Goal: Task Accomplishment & Management: Use online tool/utility

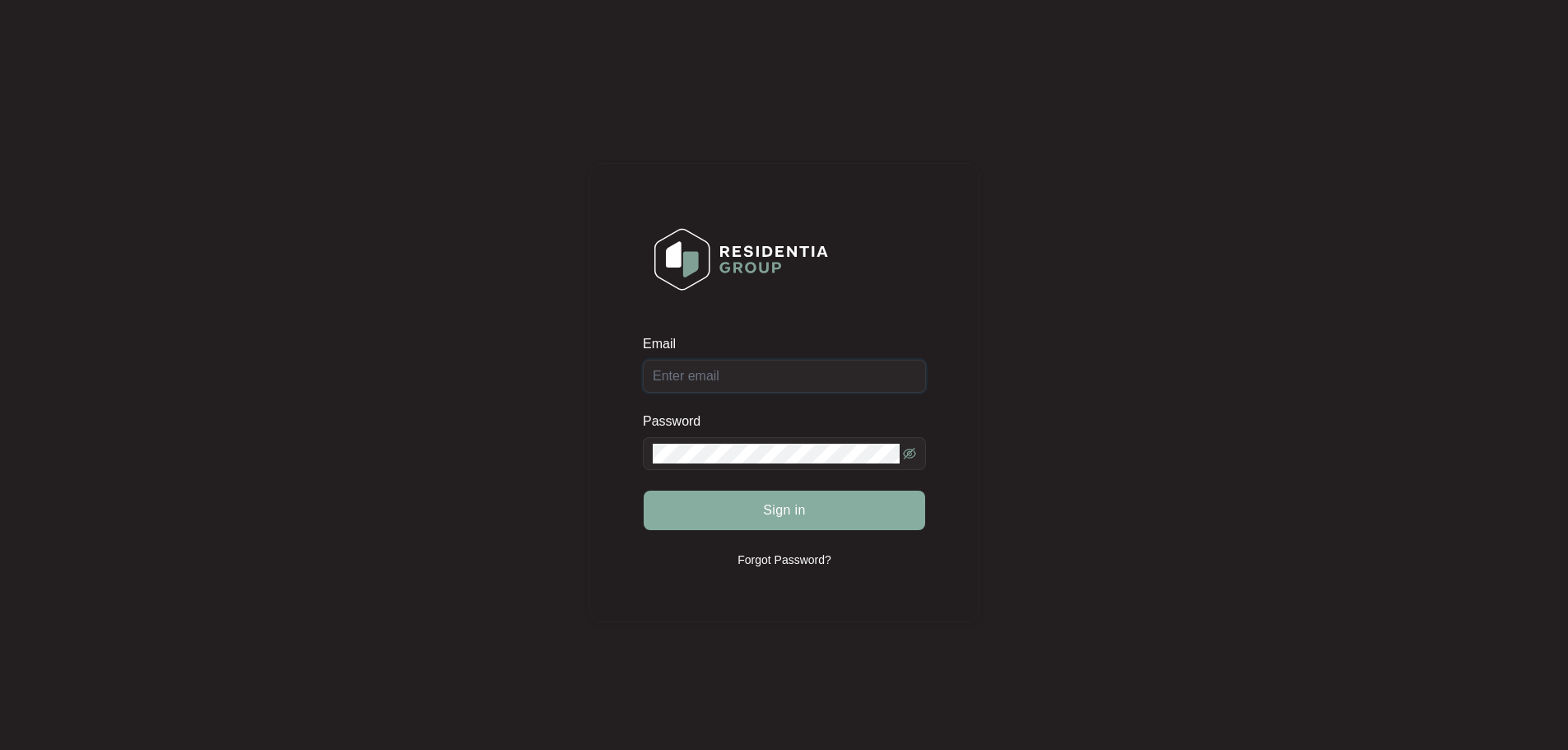
type input "service@qldappliances.com.au"
click at [691, 509] on button "Sign in" at bounding box center [784, 510] width 281 height 40
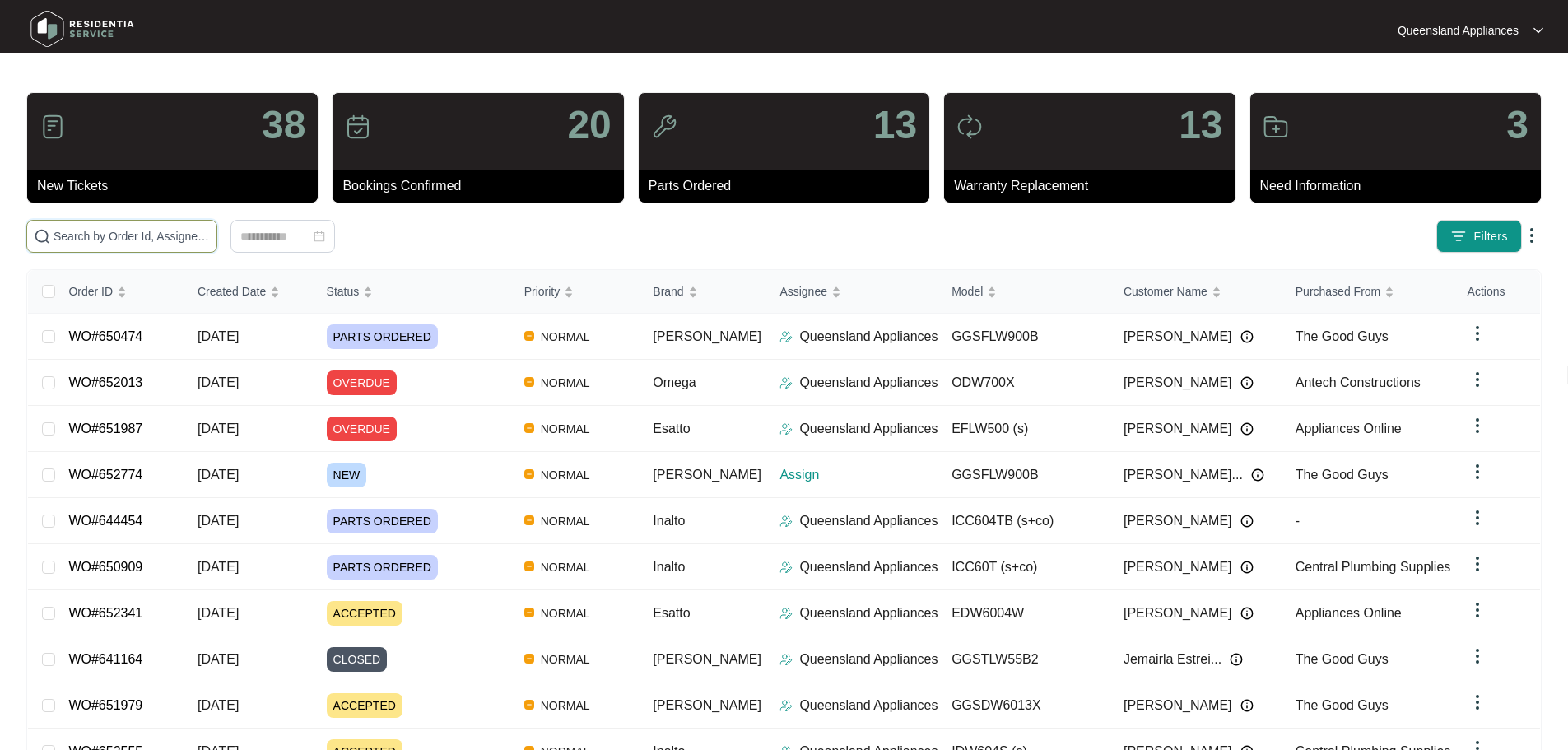
click at [210, 244] on input "text" at bounding box center [131, 236] width 156 height 19
paste input "647508"
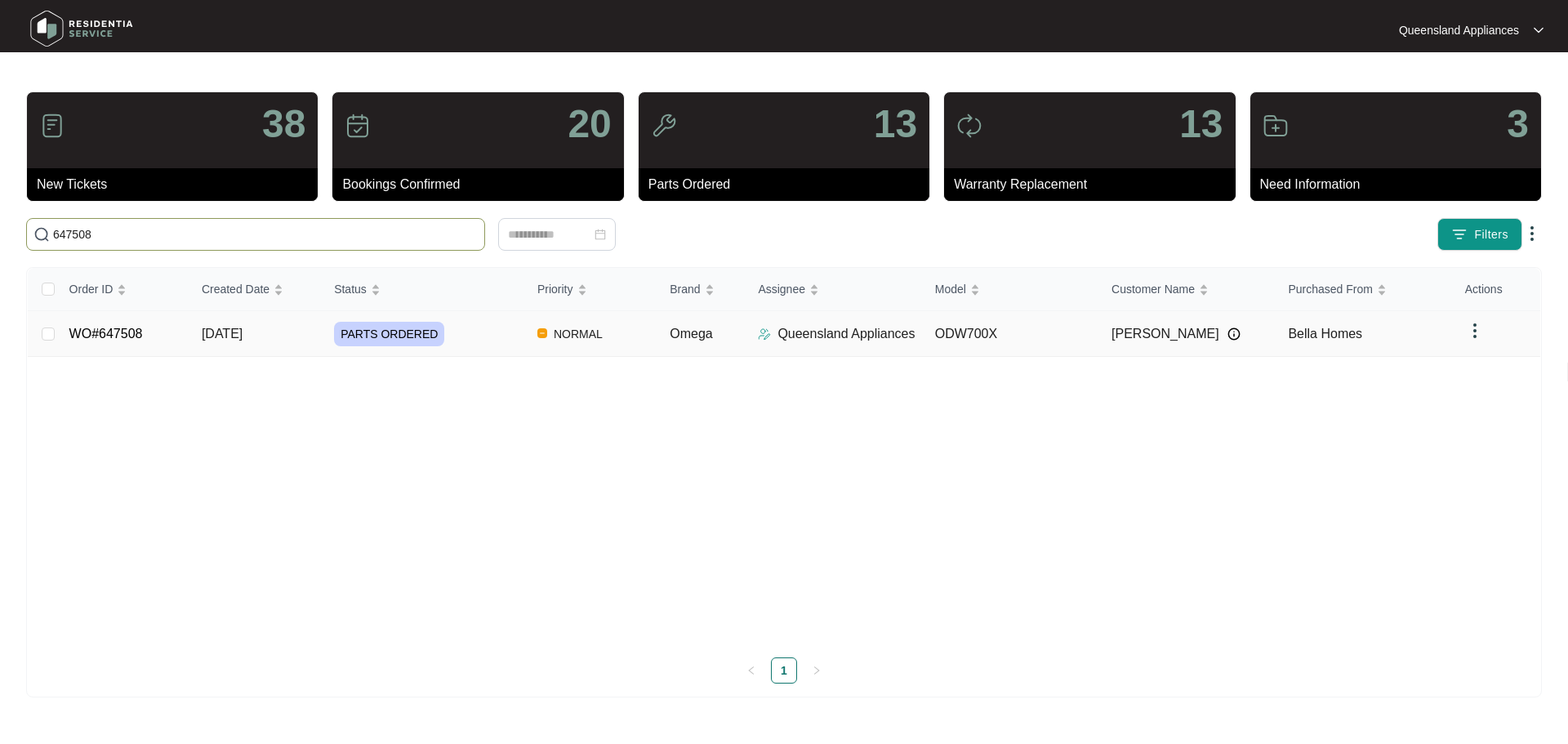
type input "647508"
click at [1089, 342] on td "ODW700X" at bounding box center [1010, 334] width 176 height 46
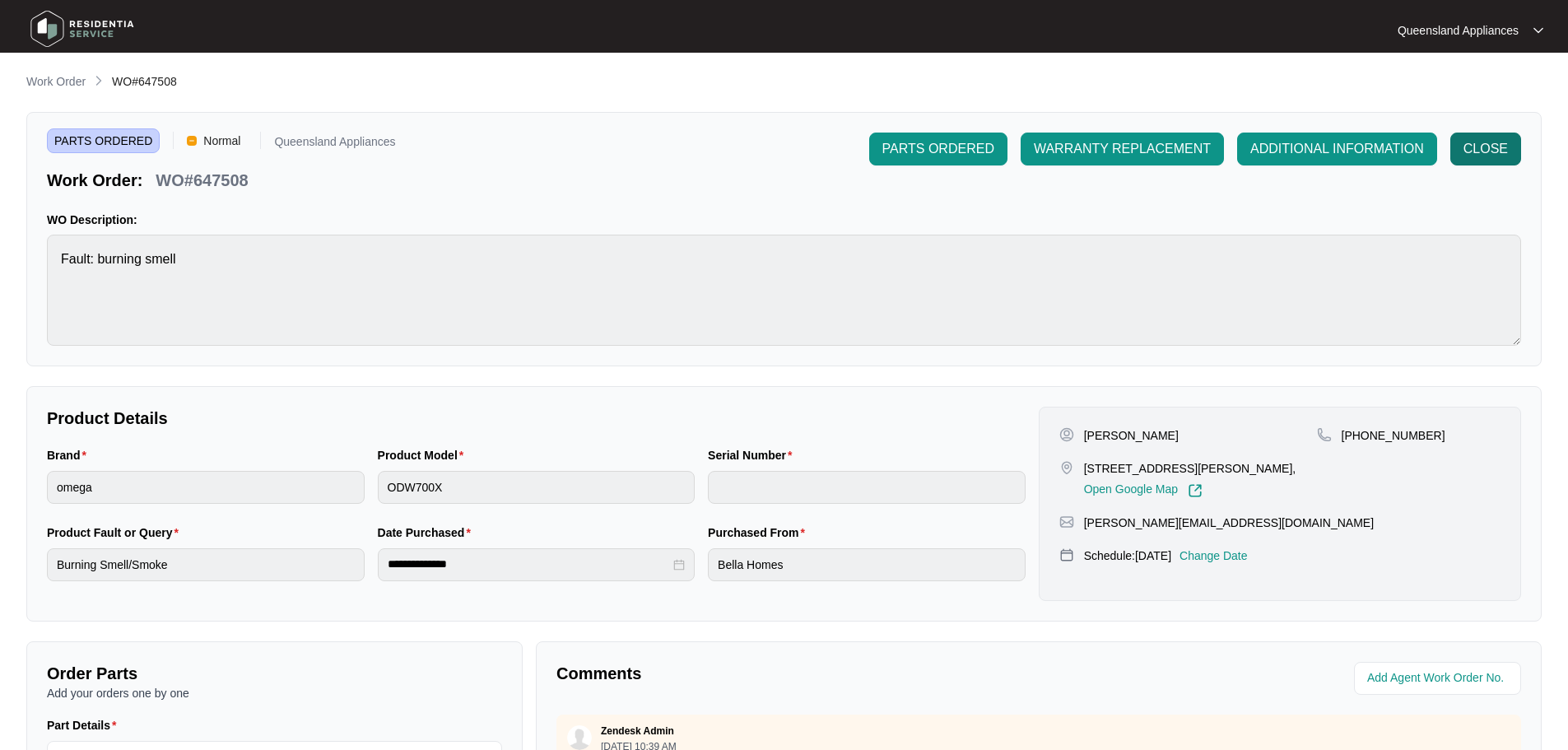
click at [1465, 143] on span "CLOSE" at bounding box center [1486, 148] width 44 height 19
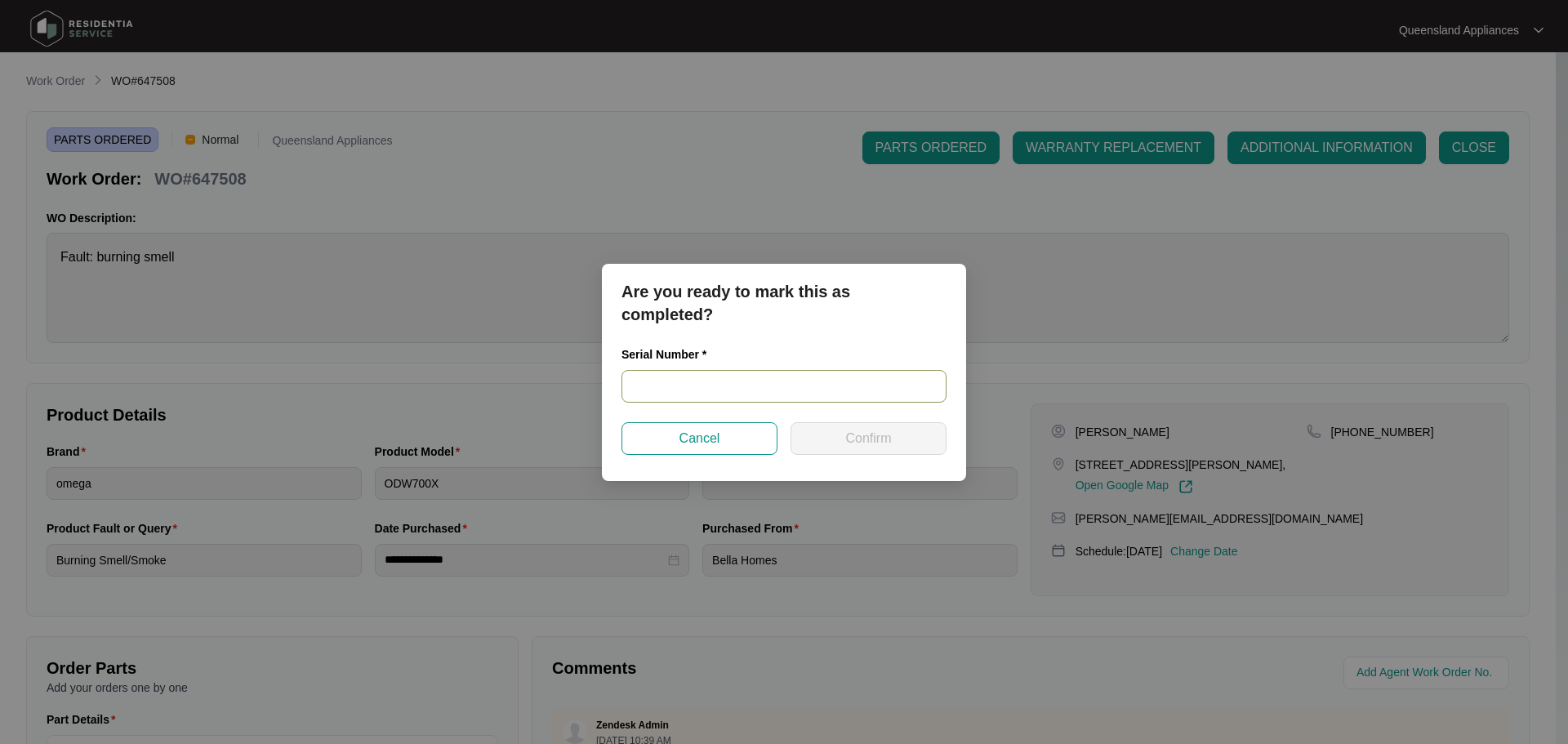
drag, startPoint x: 670, startPoint y: 391, endPoint x: 689, endPoint y: 378, distance: 23.0
click at [674, 388] on input "text" at bounding box center [784, 387] width 325 height 33
click at [689, 378] on input "text" at bounding box center [784, 387] width 325 height 33
paste input "230941030101000067"
type input "230941030101000067"
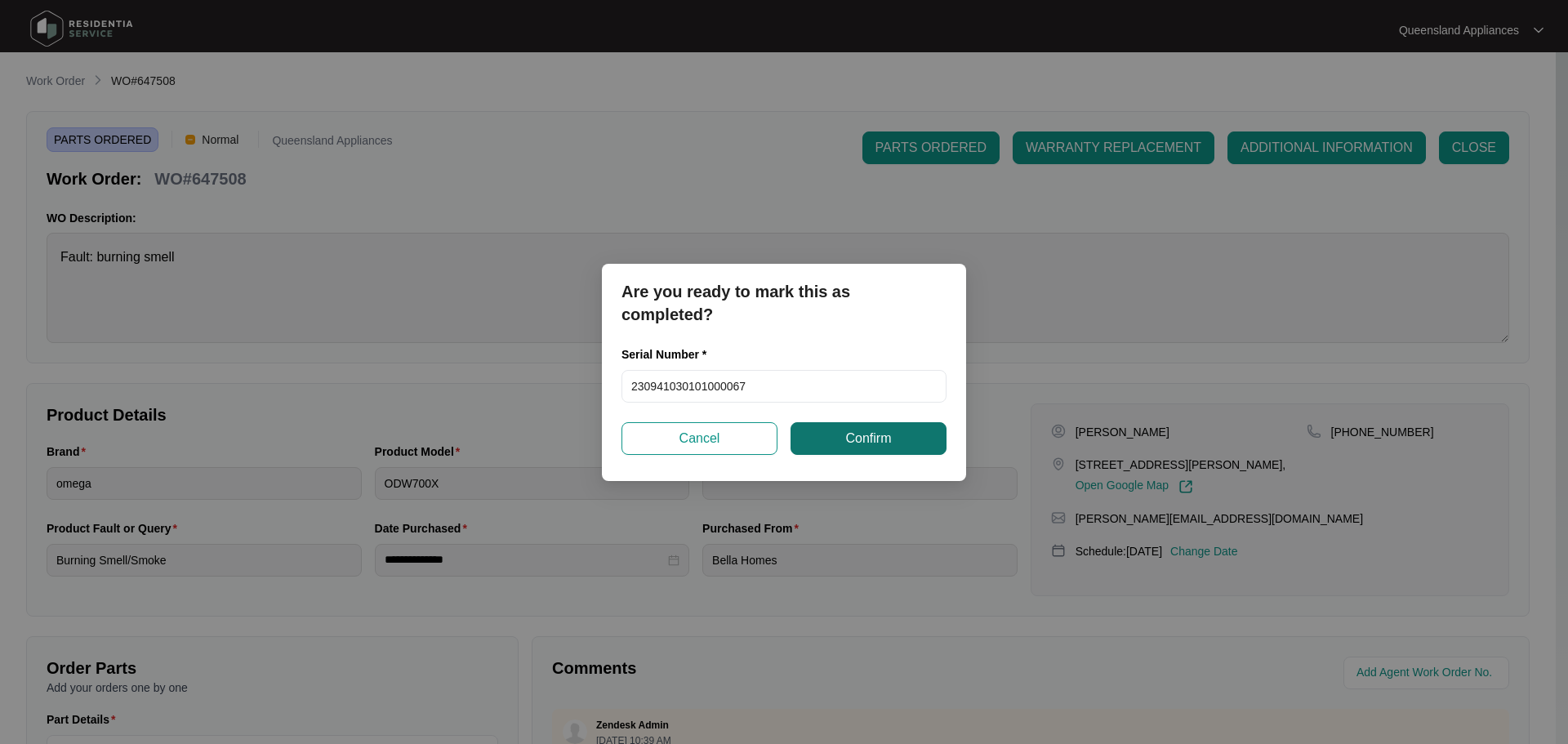
click at [902, 454] on button "Confirm" at bounding box center [869, 439] width 156 height 33
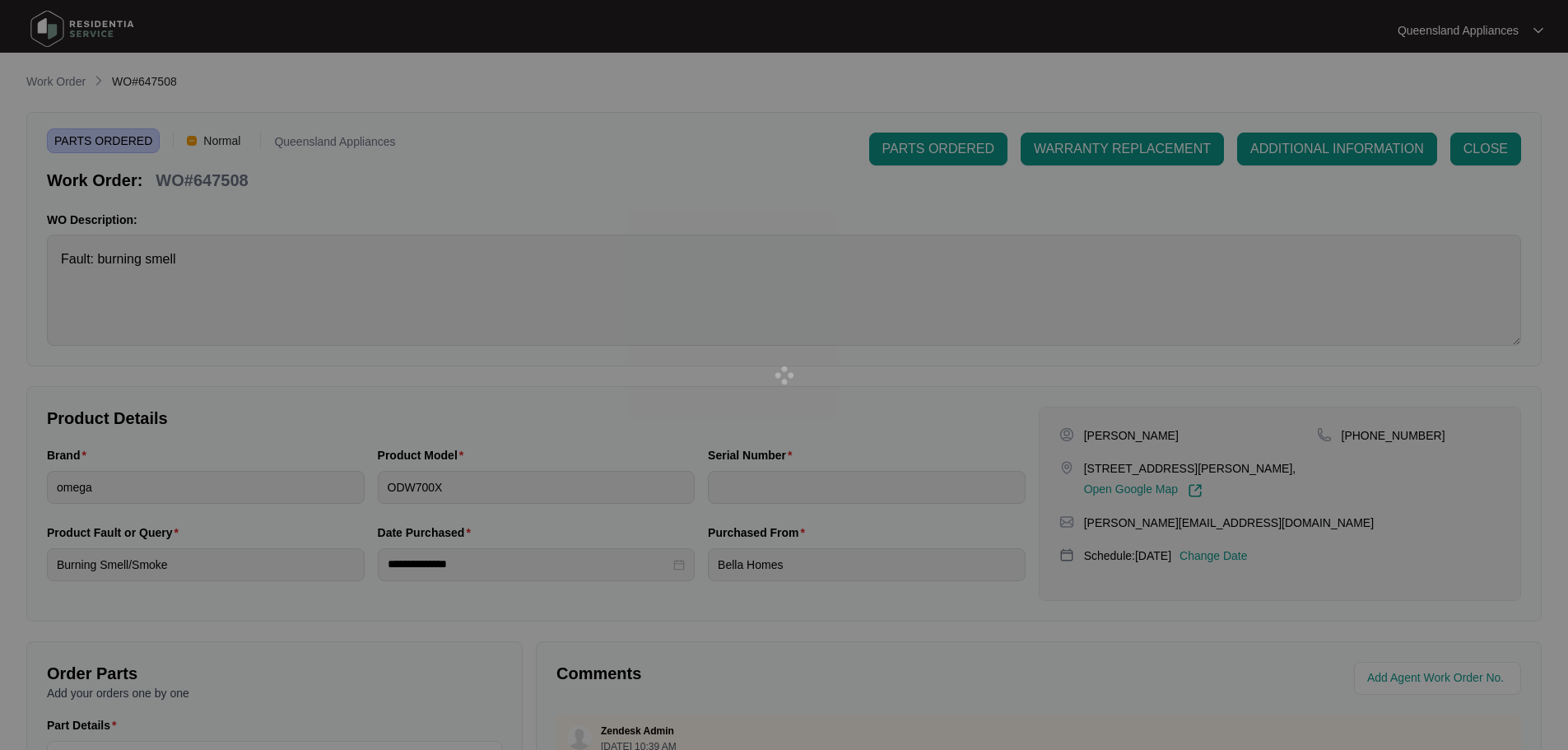
type input "230941030101000067"
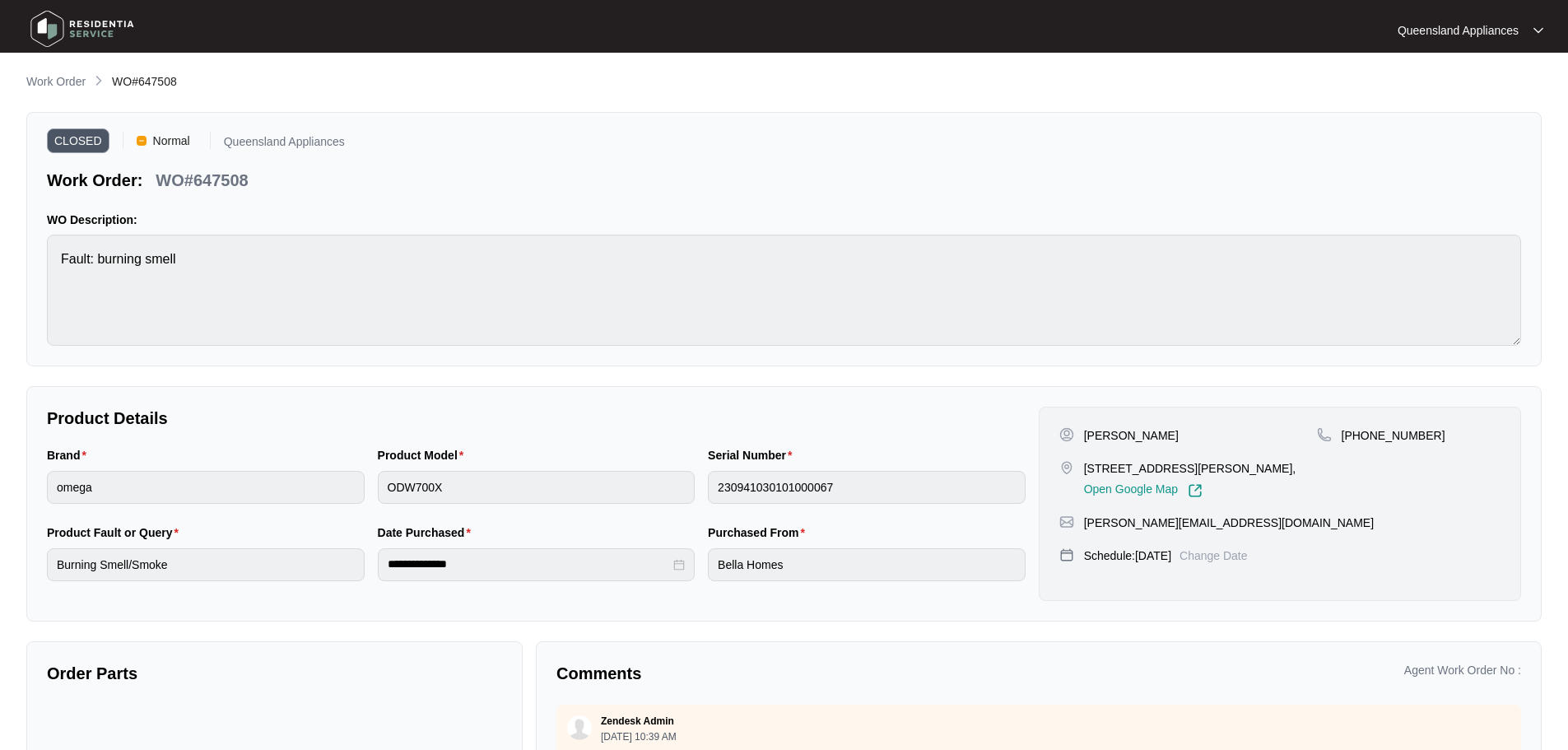
drag, startPoint x: 112, startPoint y: 40, endPoint x: 93, endPoint y: 26, distance: 23.6
click at [112, 40] on img at bounding box center [82, 28] width 116 height 49
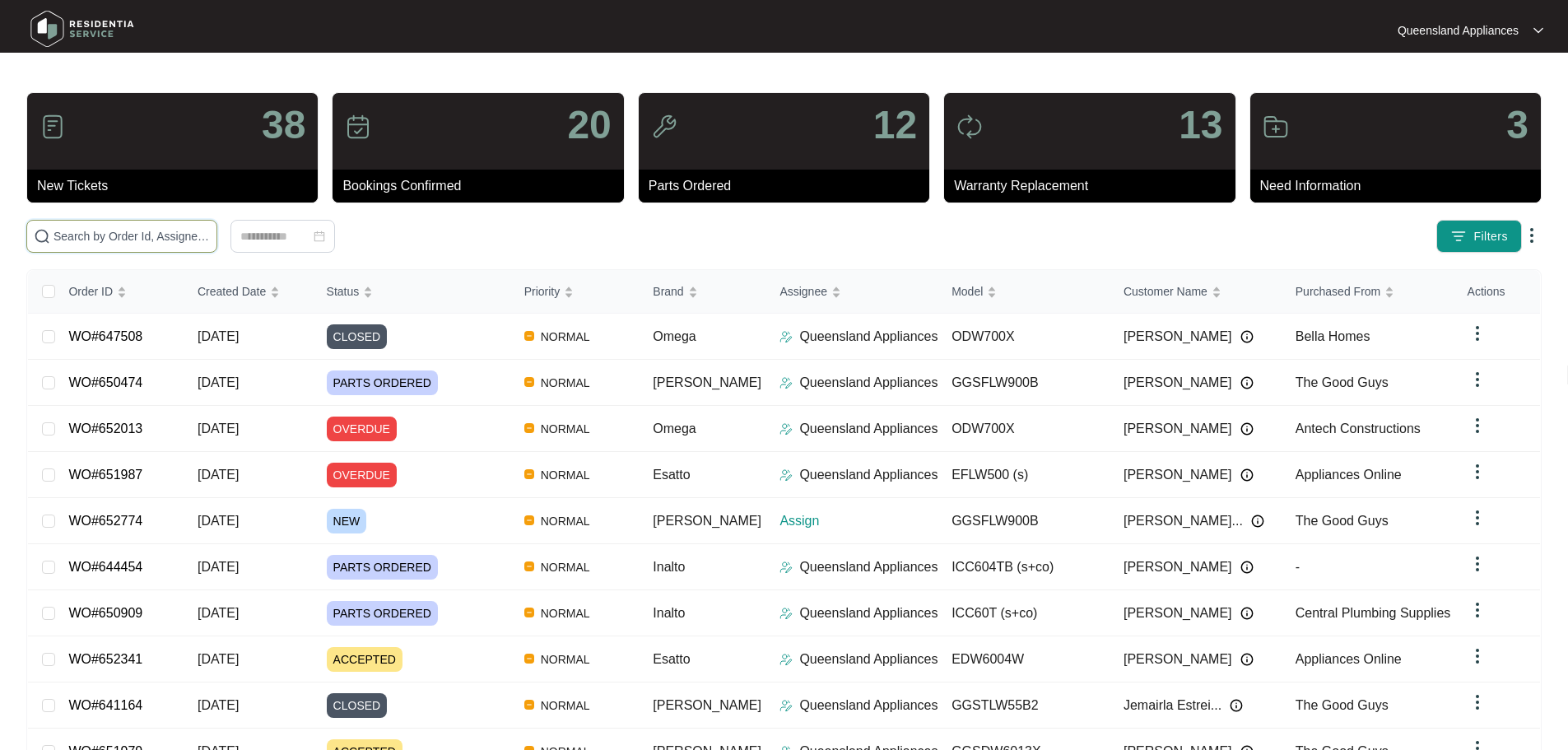
click at [147, 242] on input "text" at bounding box center [131, 236] width 156 height 19
paste input "647586"
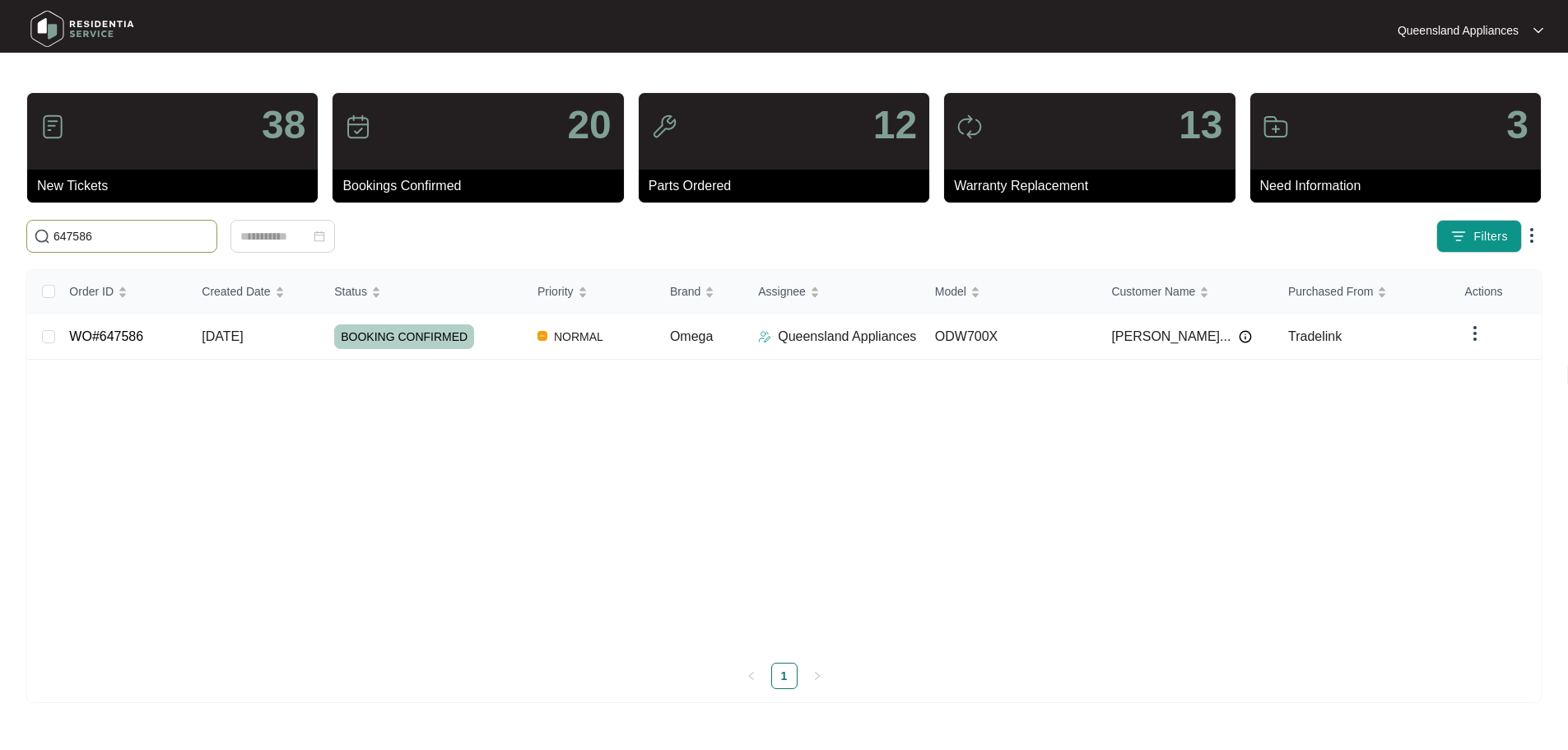
type input "647586"
click at [1097, 343] on td "ODW700X" at bounding box center [1018, 337] width 178 height 46
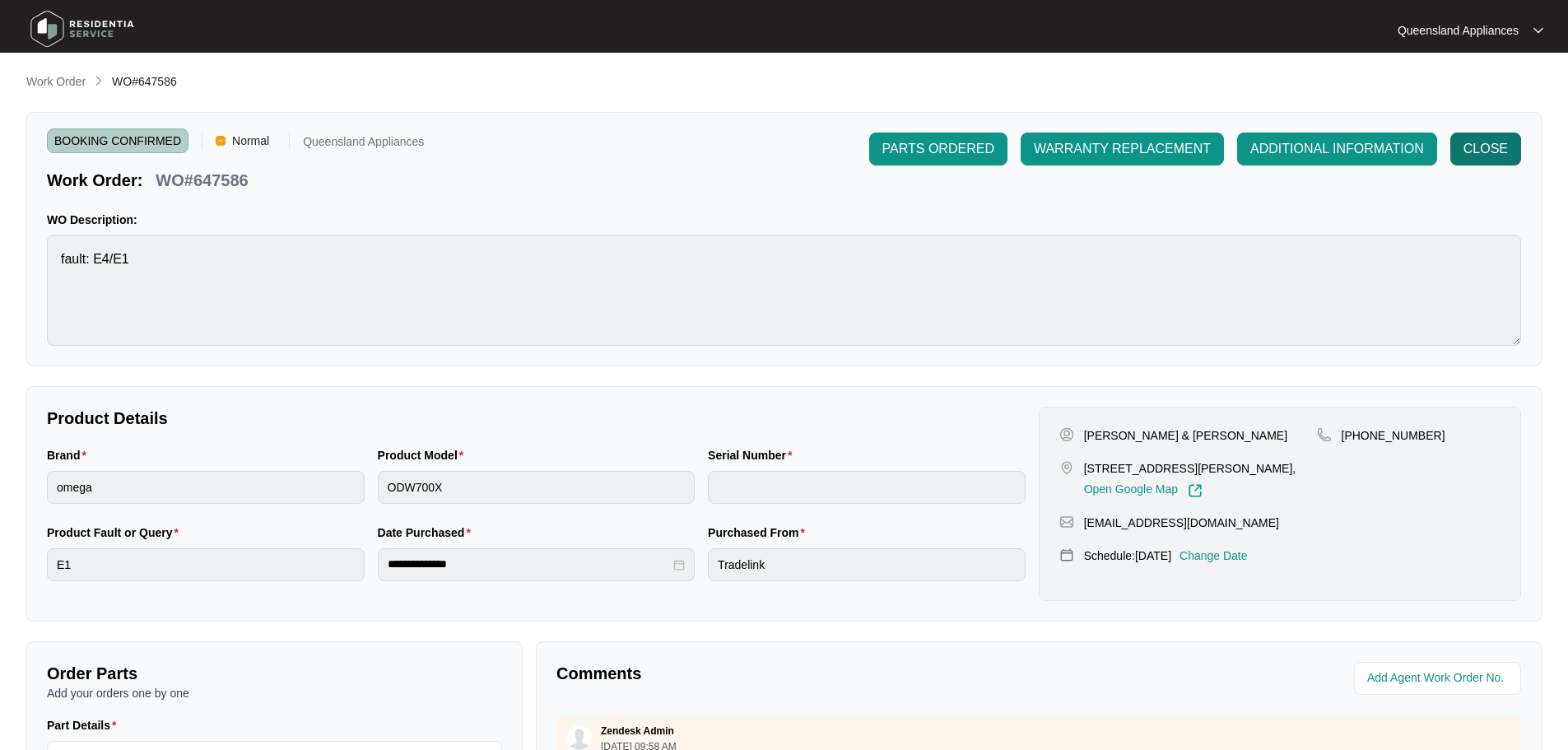
click at [1483, 147] on span "CLOSE" at bounding box center [1486, 148] width 44 height 19
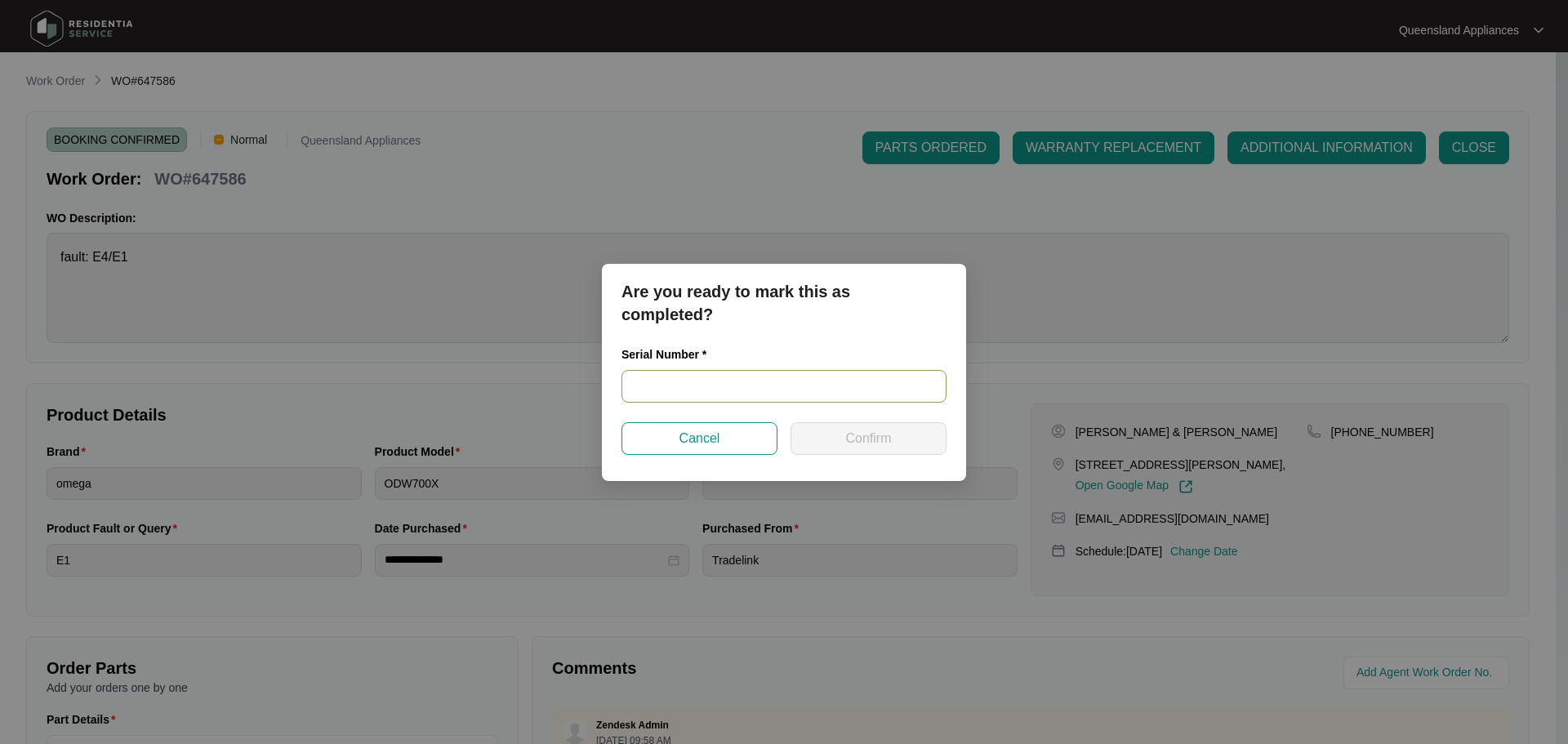
click at [713, 396] on input "text" at bounding box center [784, 387] width 325 height 33
paste input "220777810302000020"
type input "220777810302000020"
click at [863, 453] on button "Confirm" at bounding box center [869, 439] width 156 height 33
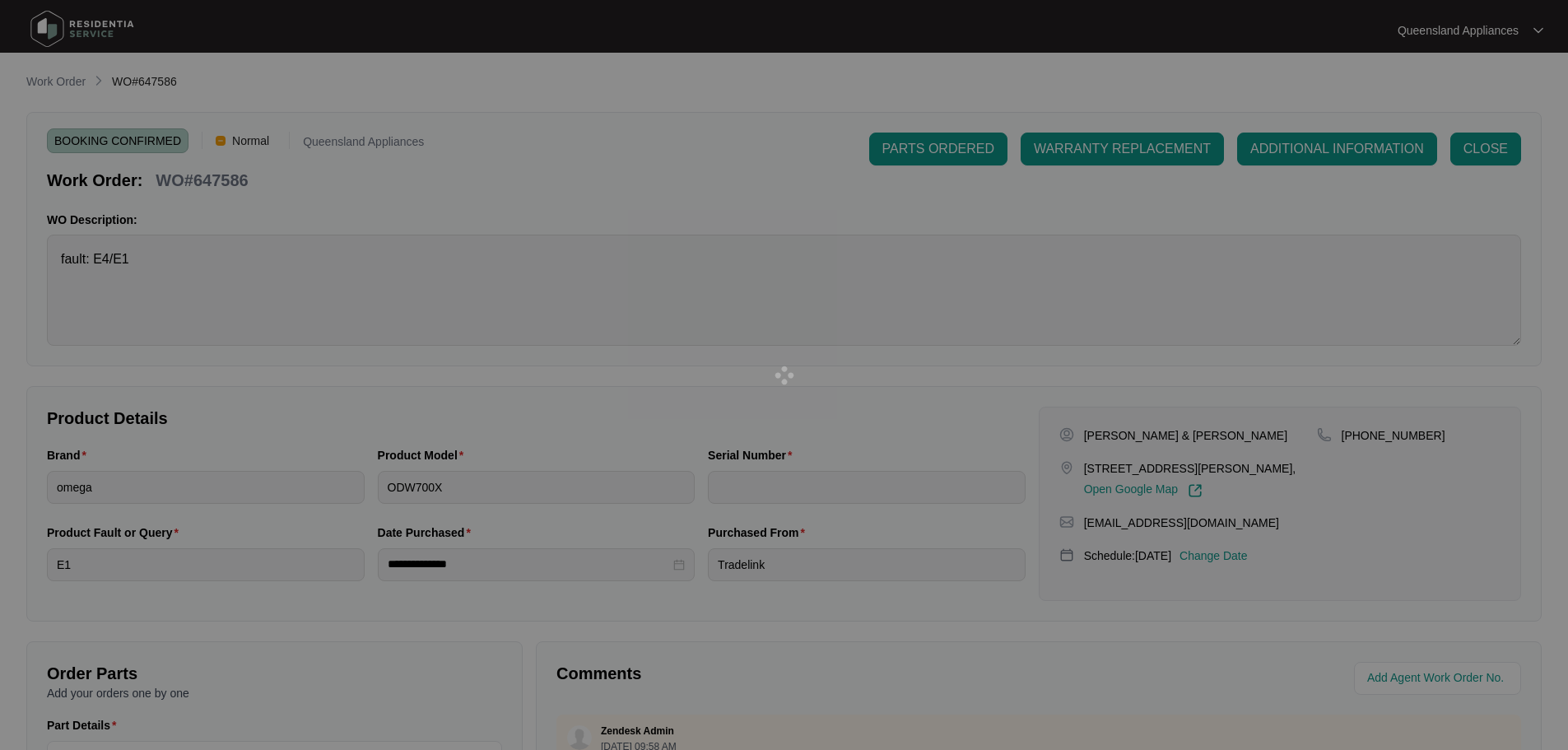
type input "220777810302000020"
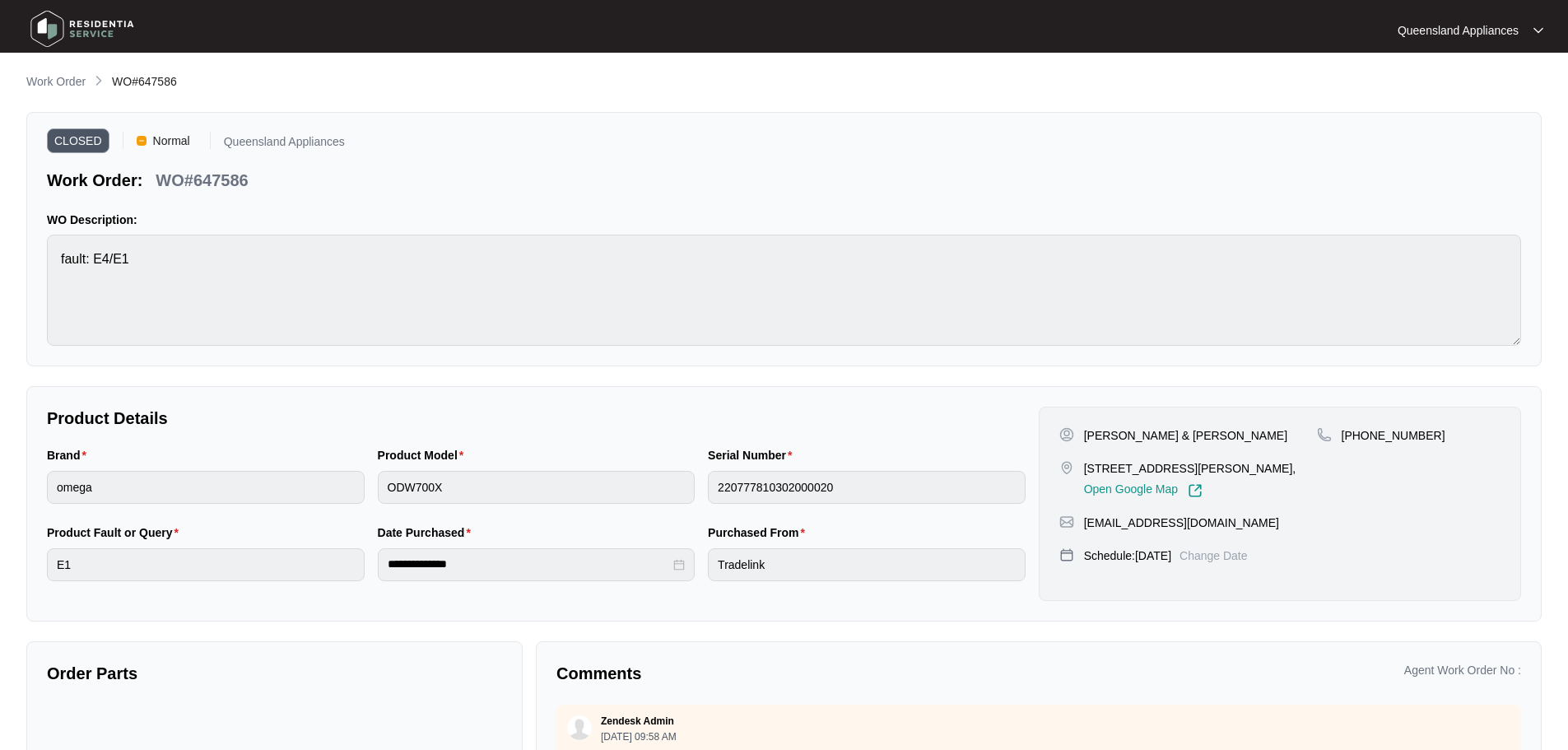
click at [83, 25] on img at bounding box center [82, 28] width 116 height 49
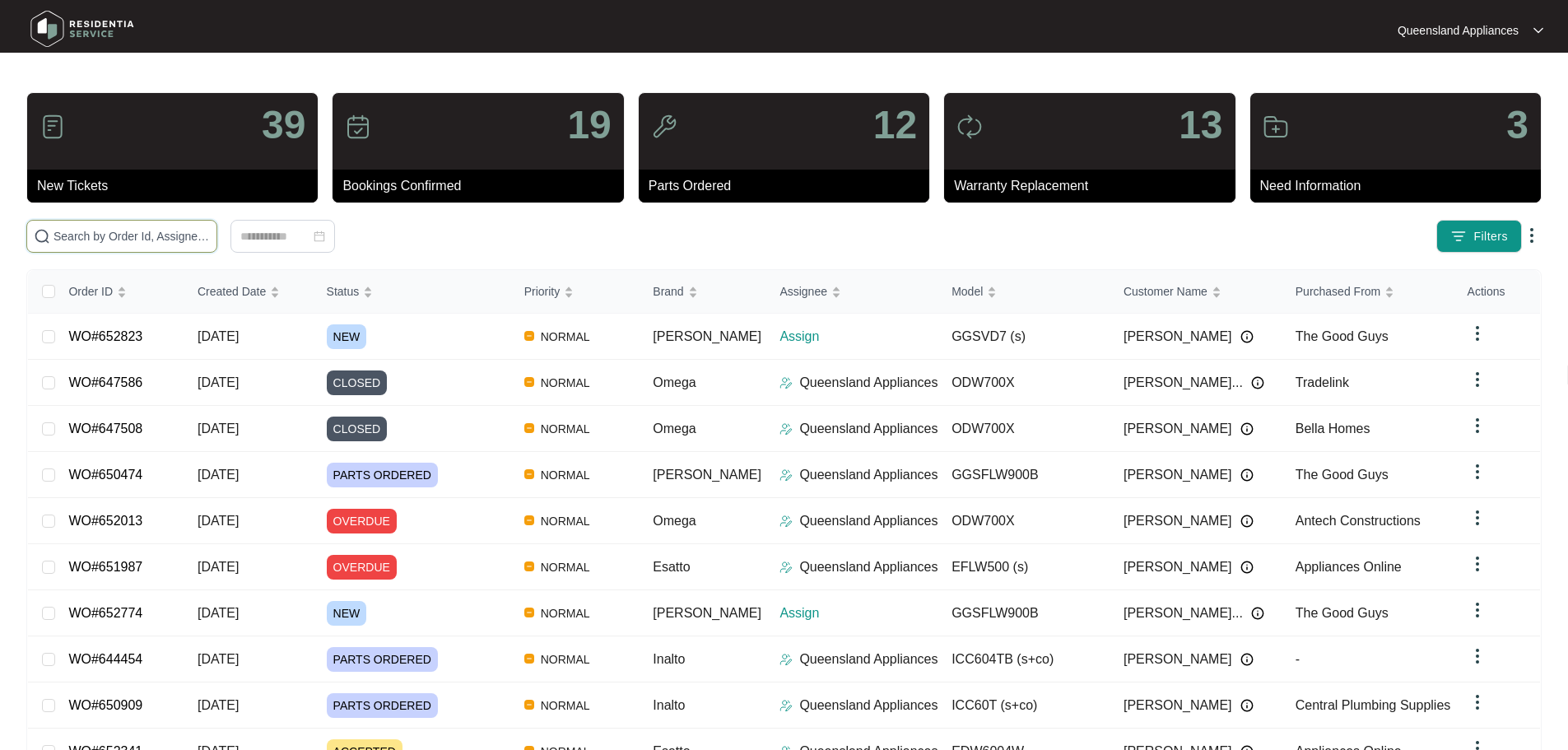
drag, startPoint x: 153, startPoint y: 244, endPoint x: 138, endPoint y: 216, distance: 31.8
click at [153, 244] on input "text" at bounding box center [131, 236] width 156 height 19
paste input "646570"
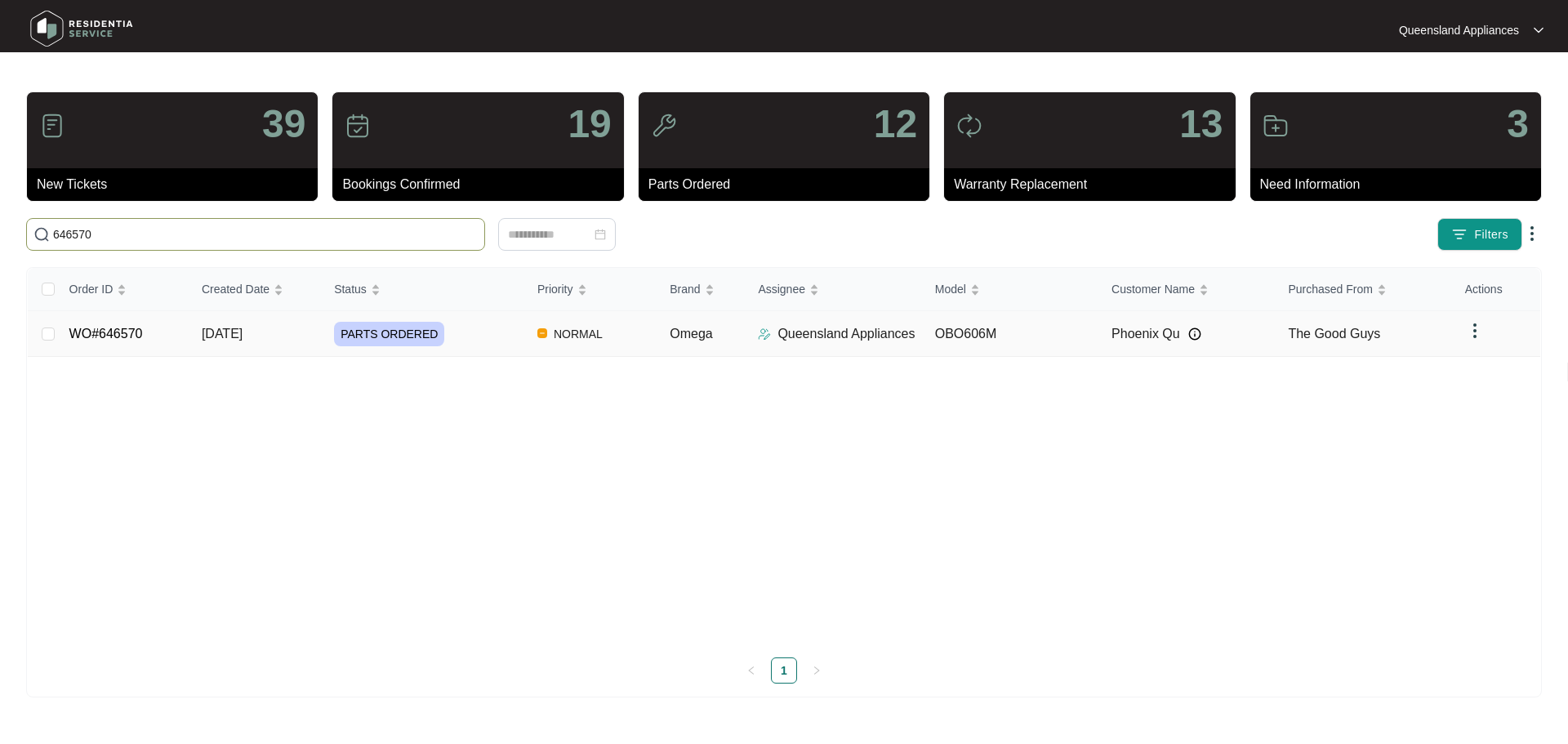
type input "646570"
click at [400, 341] on span "PARTS ORDERED" at bounding box center [389, 333] width 110 height 25
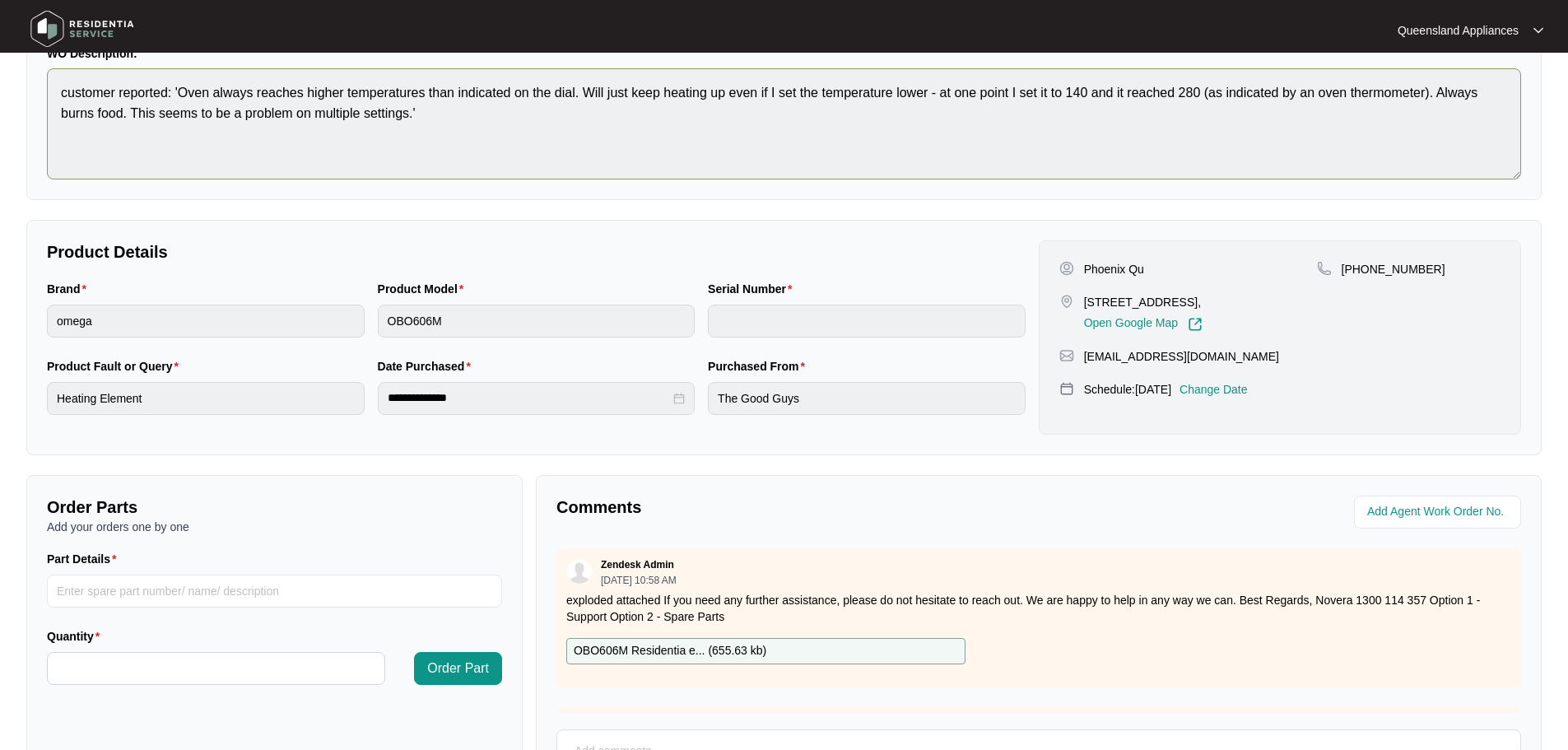
scroll to position [82, 0]
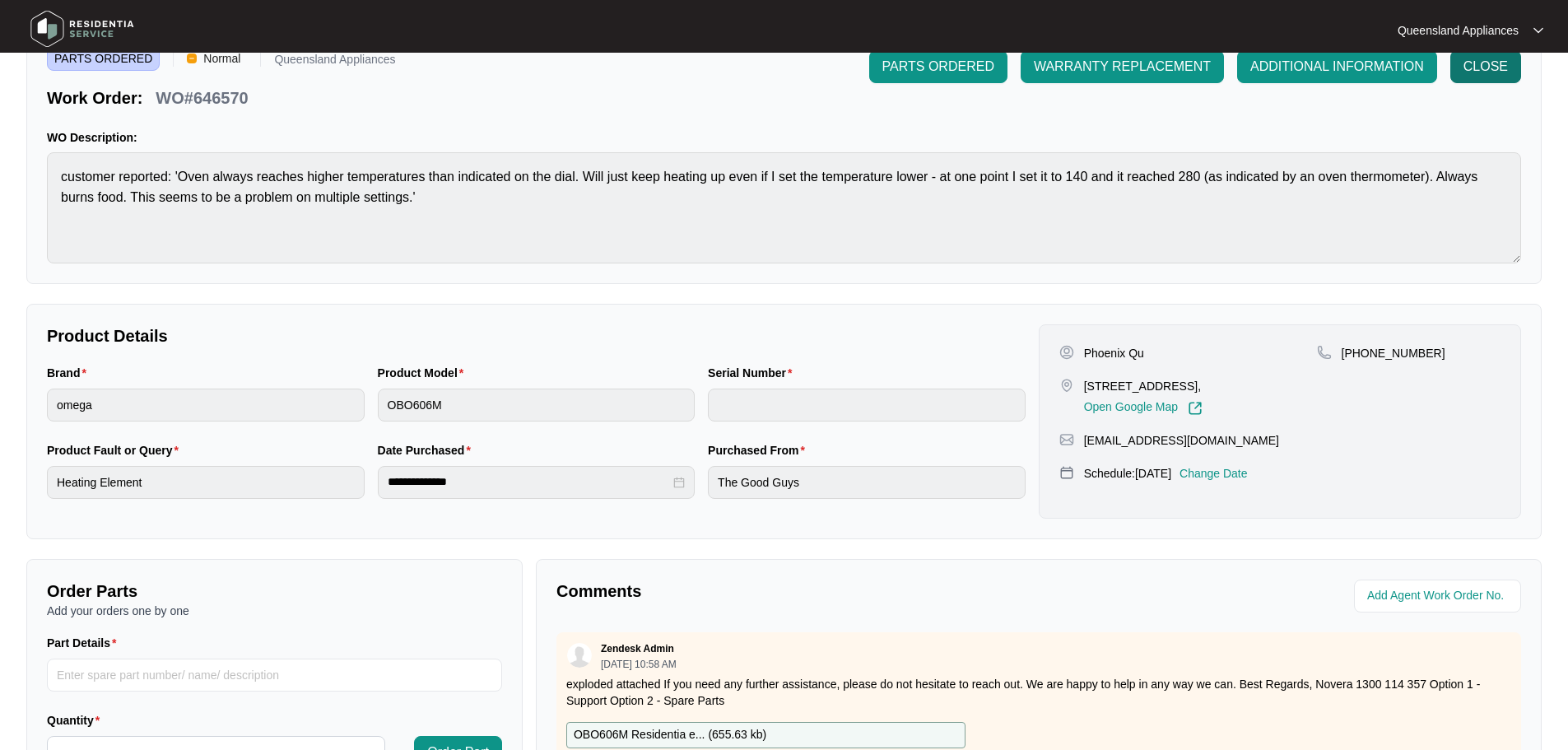
click at [1490, 77] on button "CLOSE" at bounding box center [1486, 67] width 70 height 33
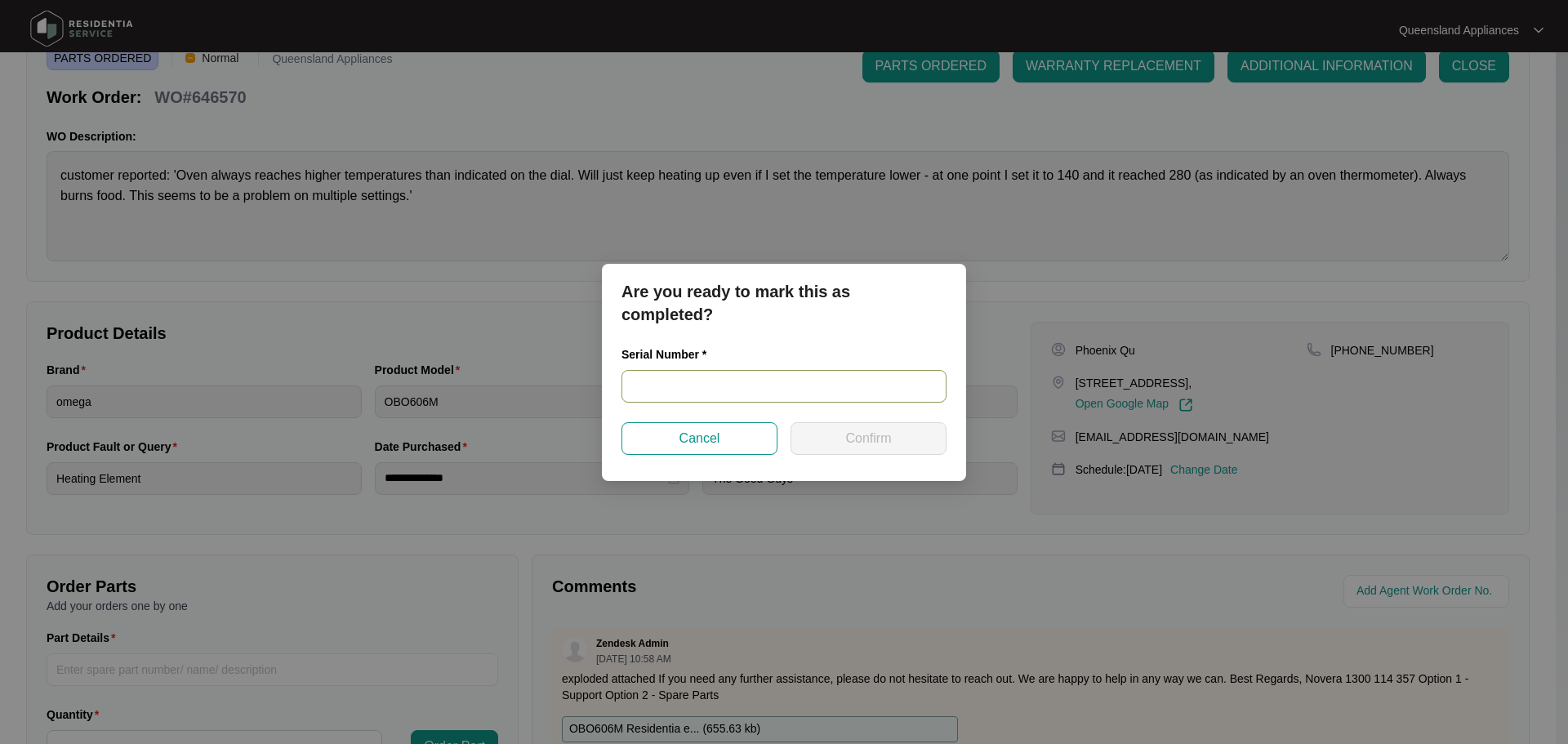
paste input "9608081825050035"
click at [756, 385] on input "9608081825050035" at bounding box center [784, 387] width 325 height 33
type input "9608081825050035"
click at [888, 436] on span "Confirm" at bounding box center [868, 438] width 46 height 19
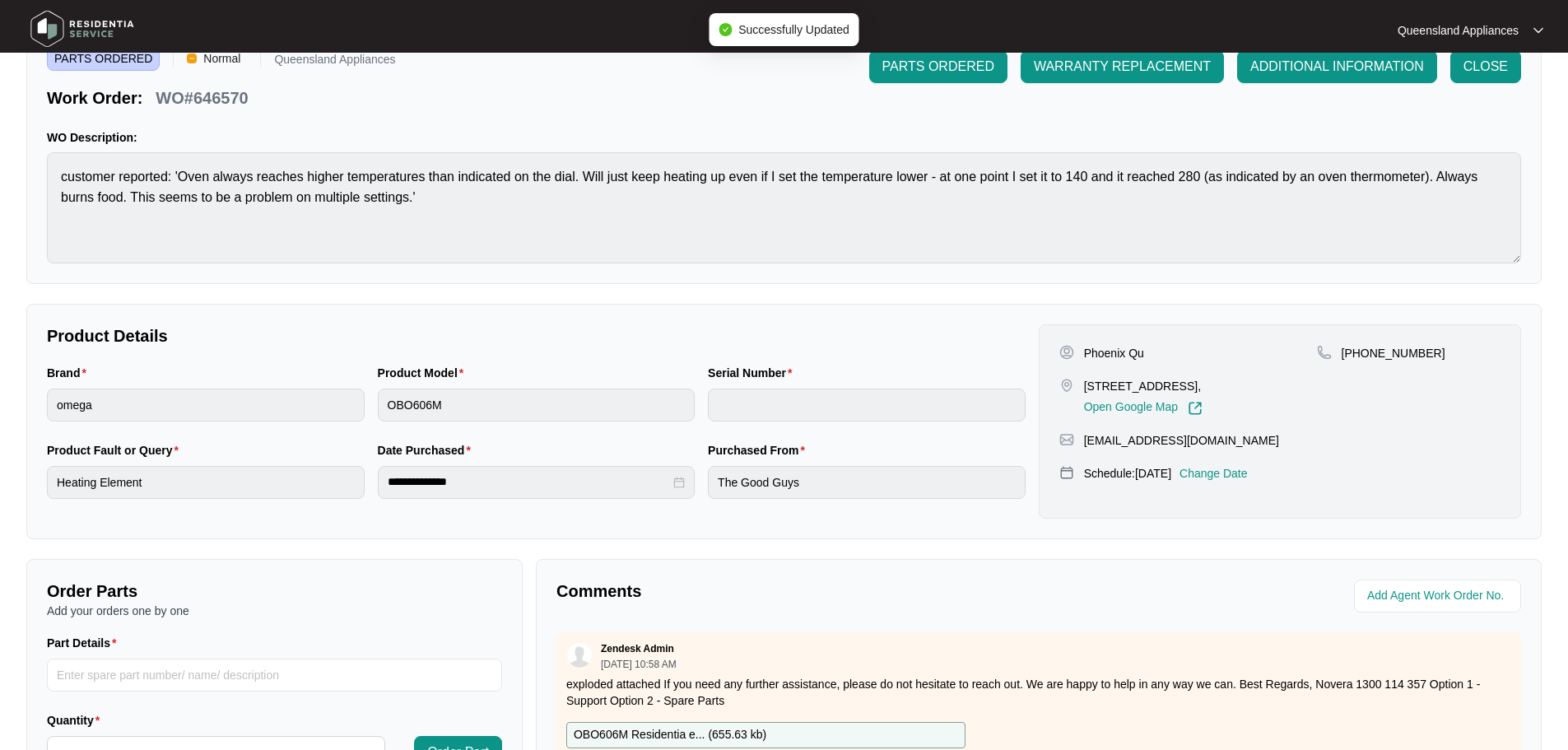
type input "9608081825050035"
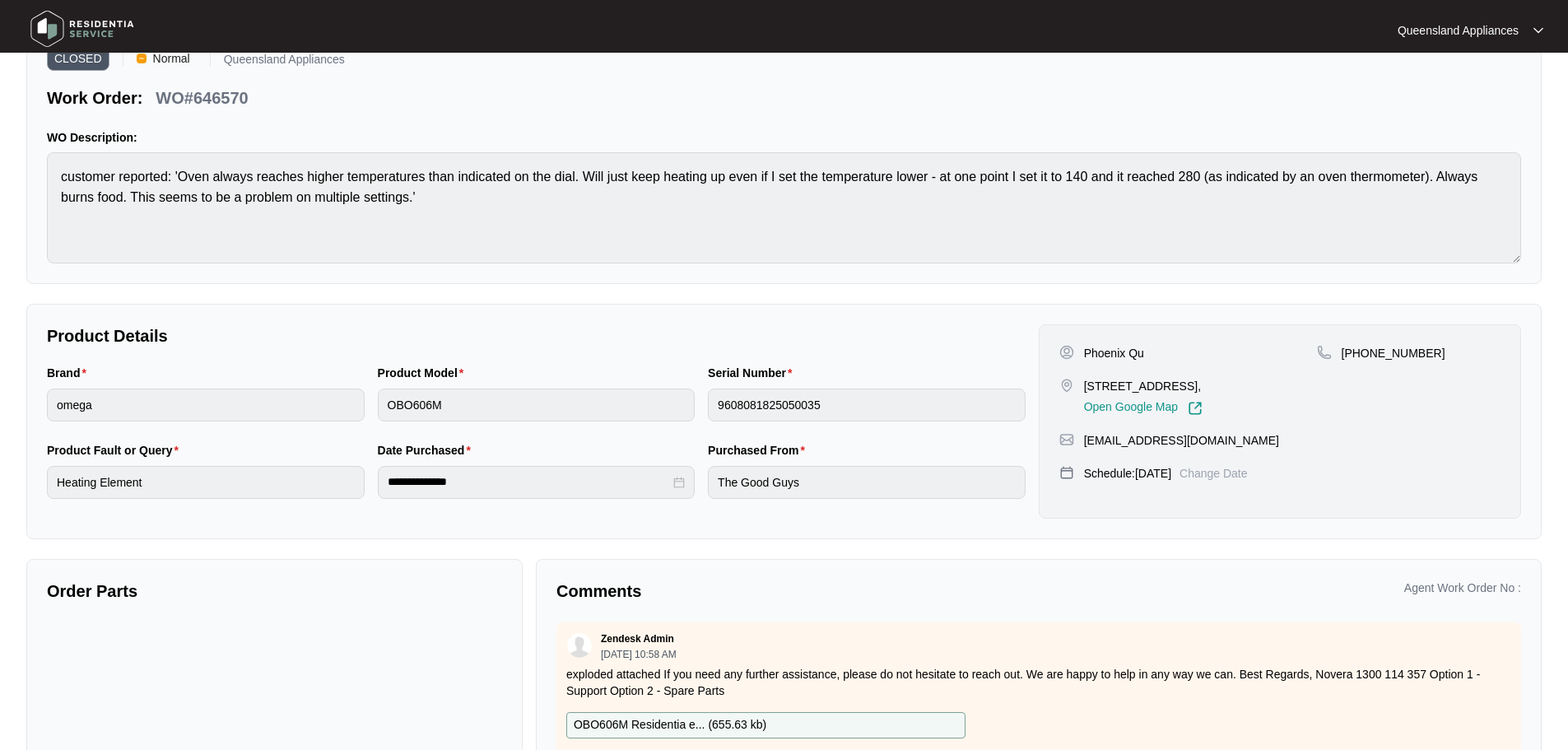
drag, startPoint x: 67, startPoint y: 38, endPoint x: 31, endPoint y: 50, distance: 37.9
click at [67, 35] on img at bounding box center [82, 28] width 116 height 49
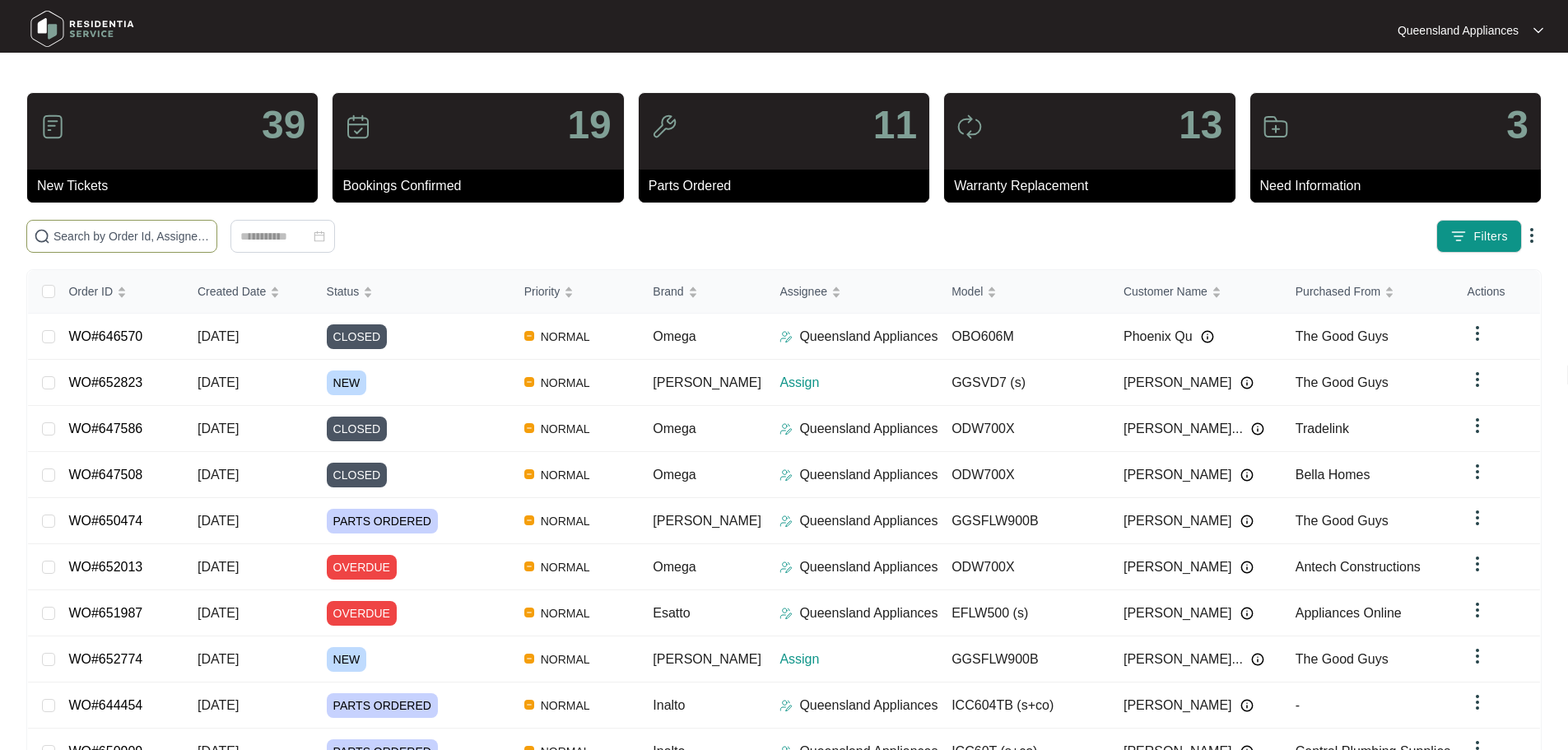
click at [183, 227] on span at bounding box center [121, 236] width 191 height 33
paste input "651042"
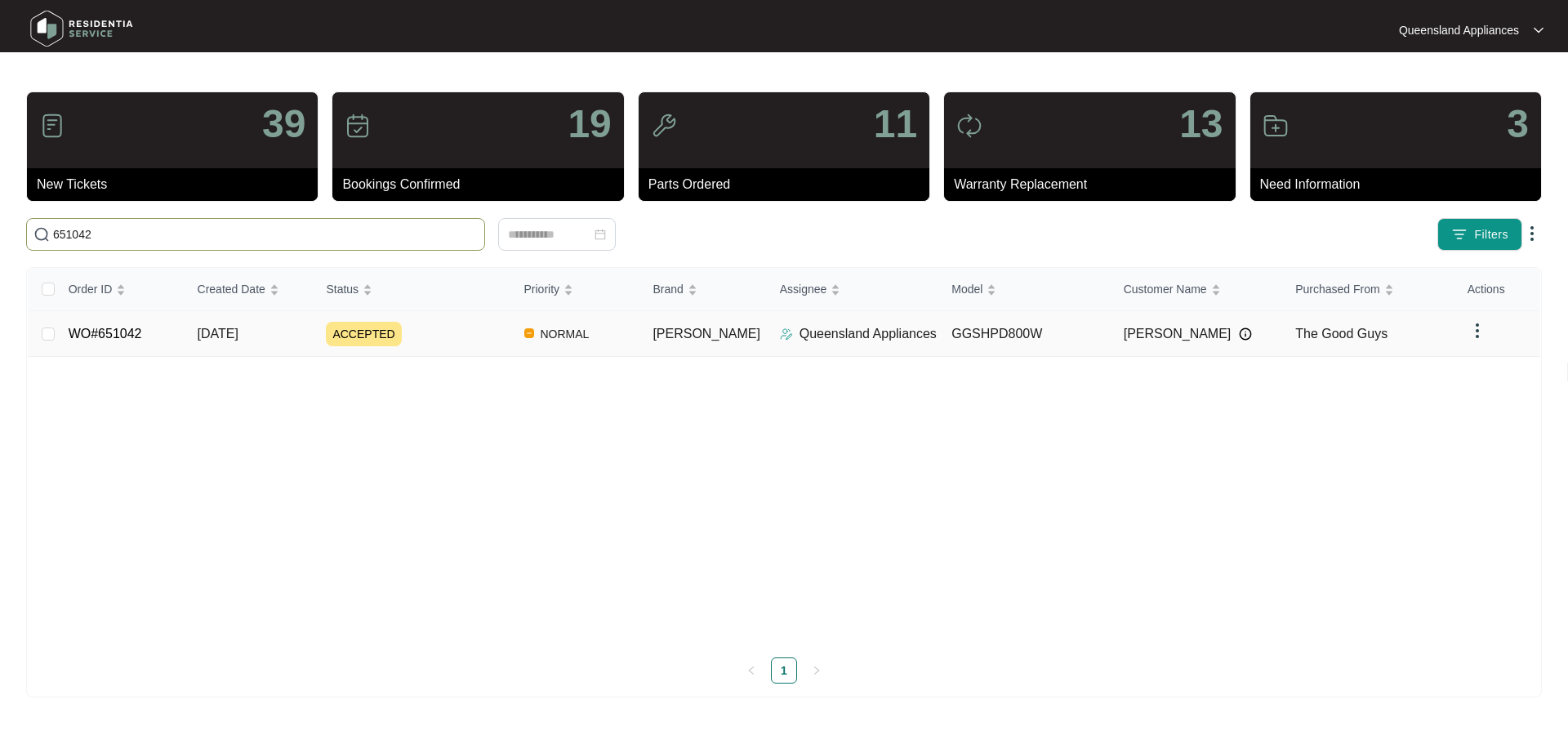
type input "651042"
click at [414, 330] on div "ACCEPTED" at bounding box center [418, 333] width 185 height 25
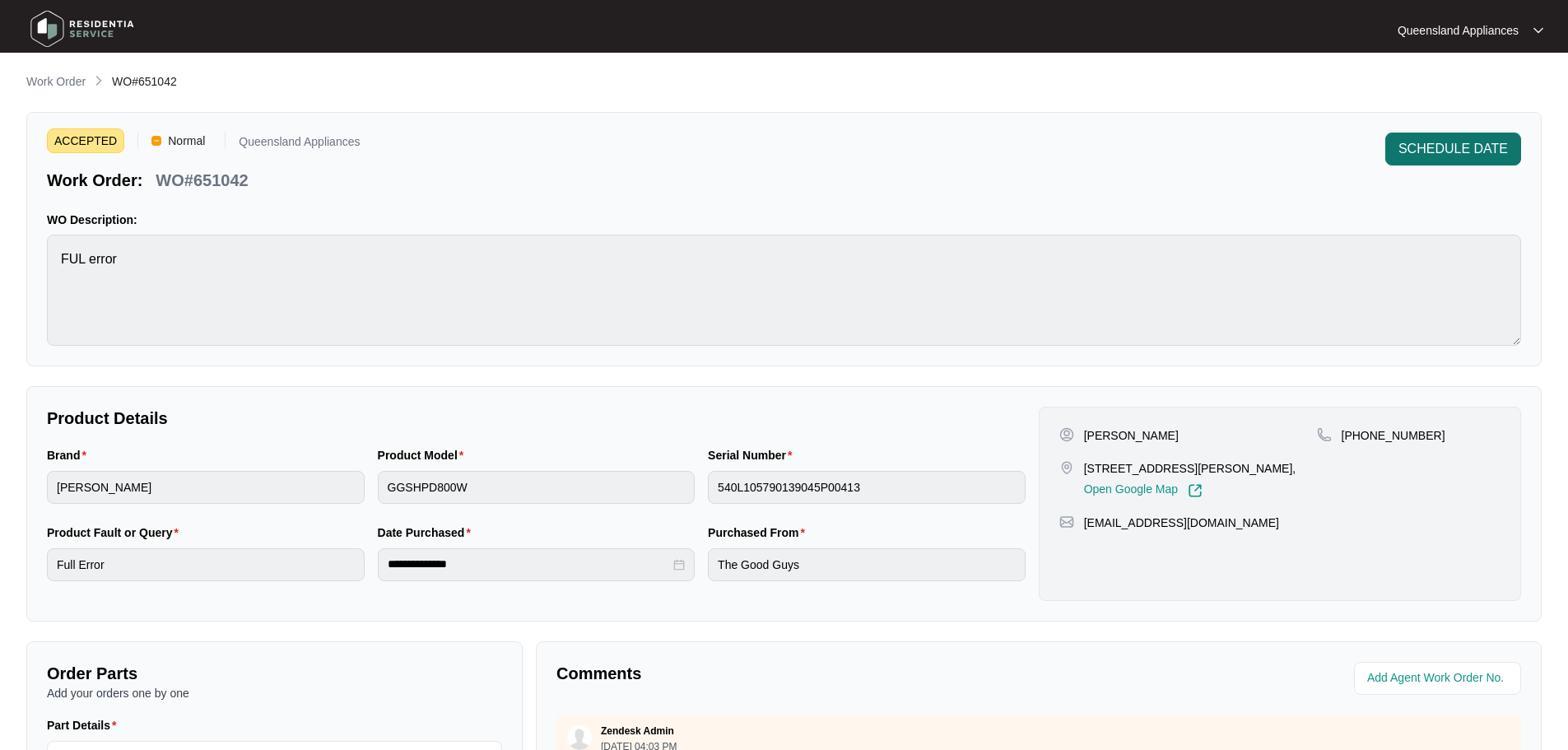
click at [1437, 146] on span "SCHEDULE DATE" at bounding box center [1453, 148] width 109 height 19
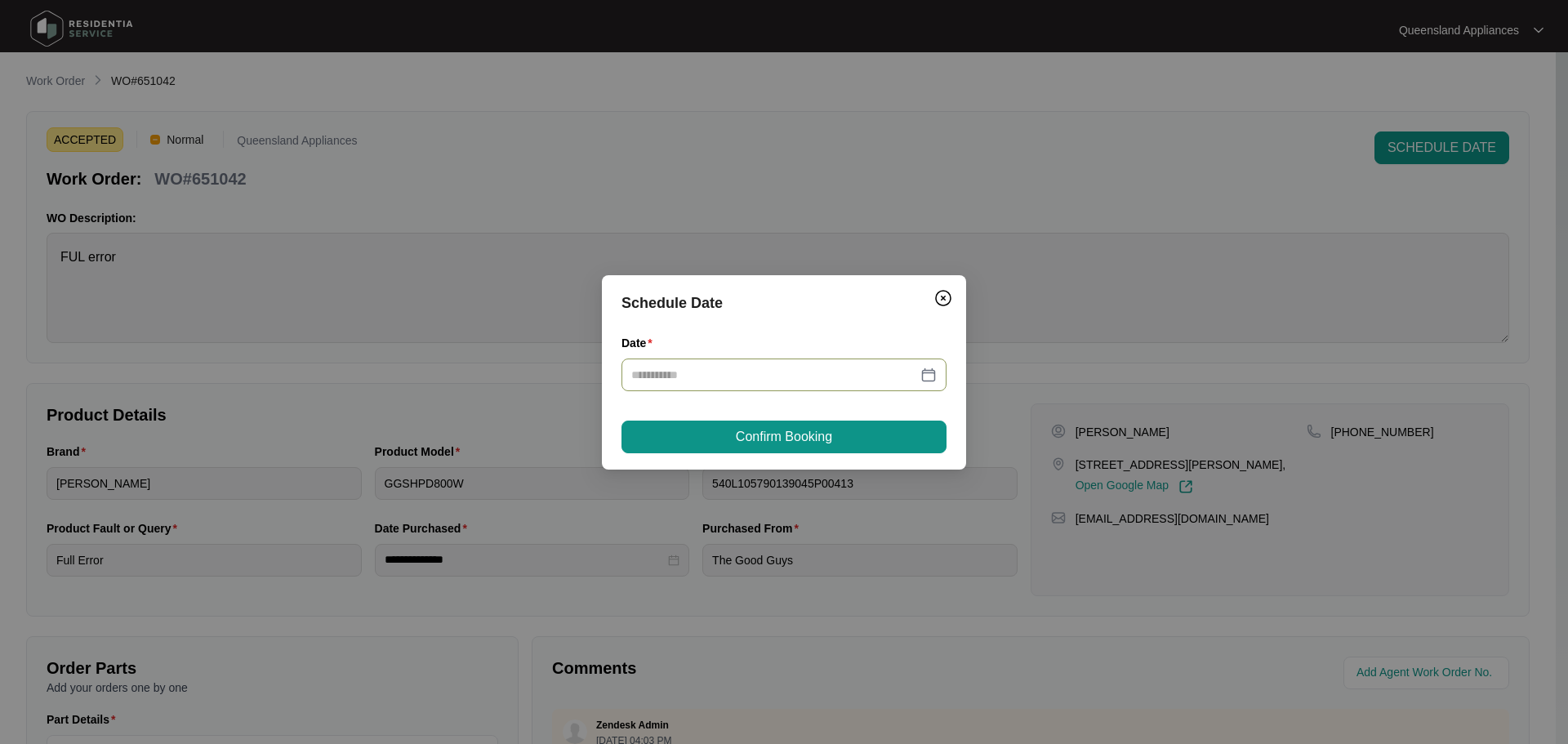
click at [935, 368] on div at bounding box center [784, 375] width 306 height 18
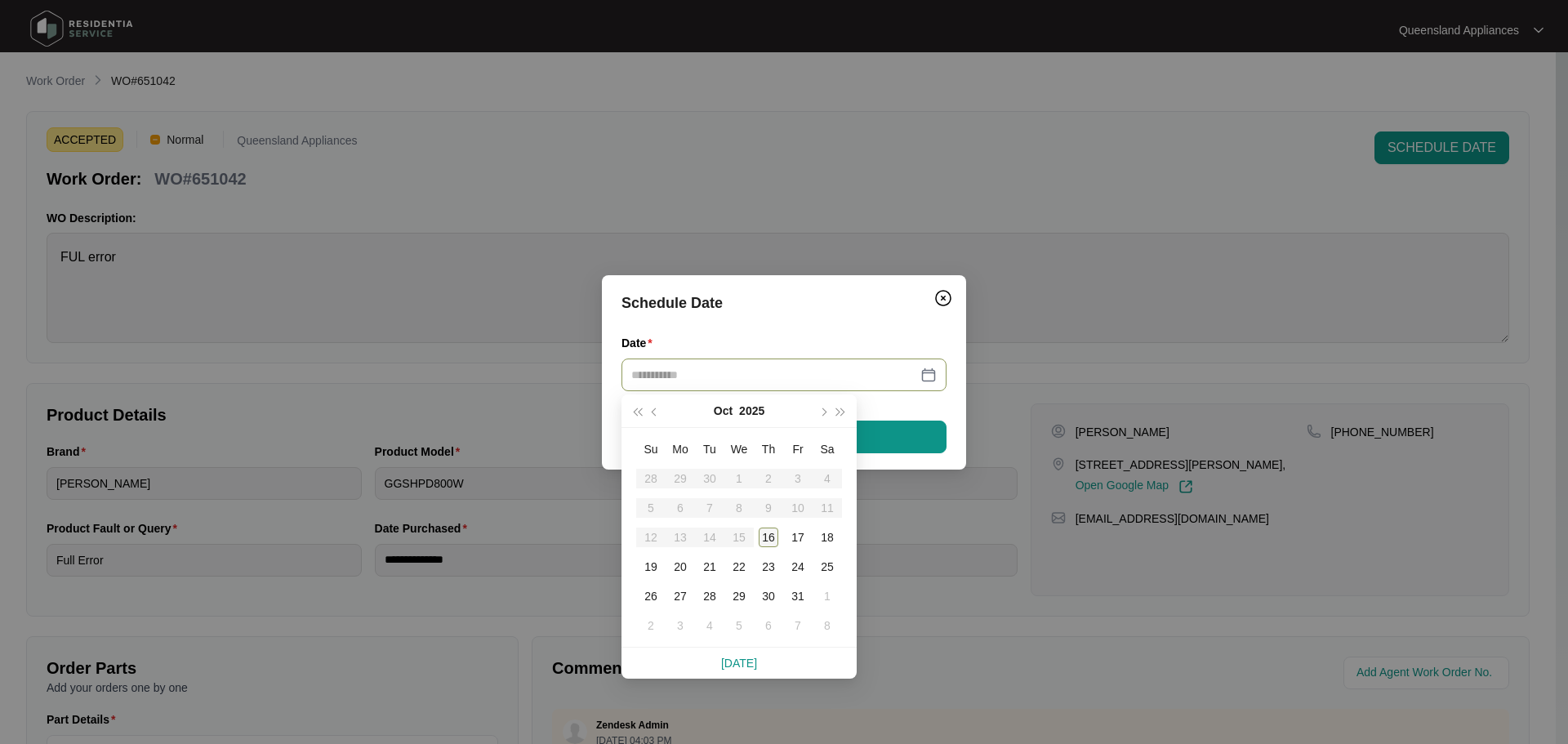
type input "**********"
click at [733, 539] on table "Su Mo Tu We Th Fr Sa 28 29 30 1 2 3 4 5 6 7 8 9 10 11 12 13 14 15 16 17 18 19 2…" at bounding box center [739, 537] width 206 height 206
drag, startPoint x: 763, startPoint y: 537, endPoint x: 818, endPoint y: 496, distance: 68.6
click at [762, 537] on div "16" at bounding box center [768, 537] width 19 height 19
type input "**********"
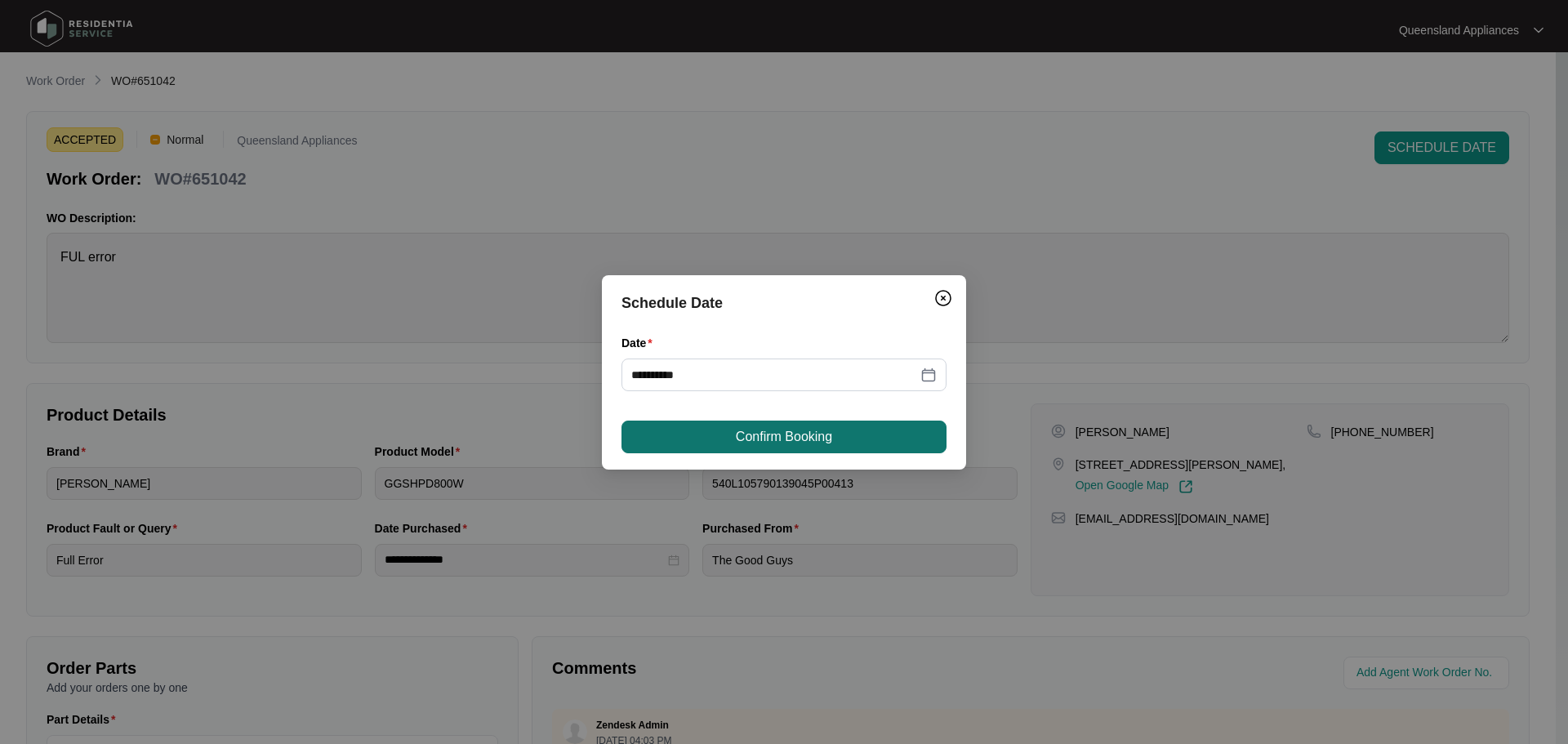
click at [809, 445] on span "Confirm Booking" at bounding box center [784, 436] width 96 height 19
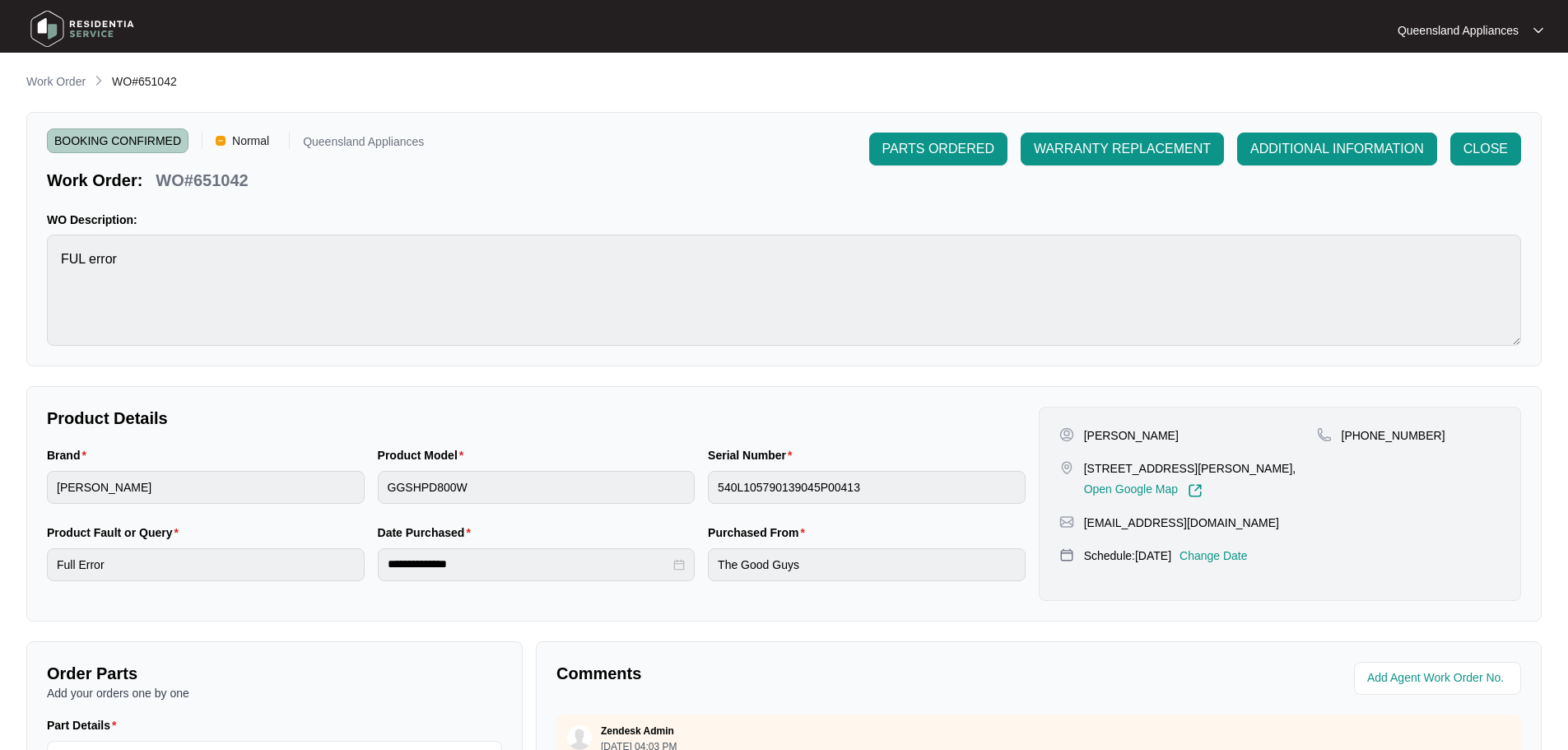
drag, startPoint x: 289, startPoint y: 753, endPoint x: 331, endPoint y: 789, distance: 55.3
click at [1517, 147] on button "CLOSE" at bounding box center [1486, 149] width 70 height 33
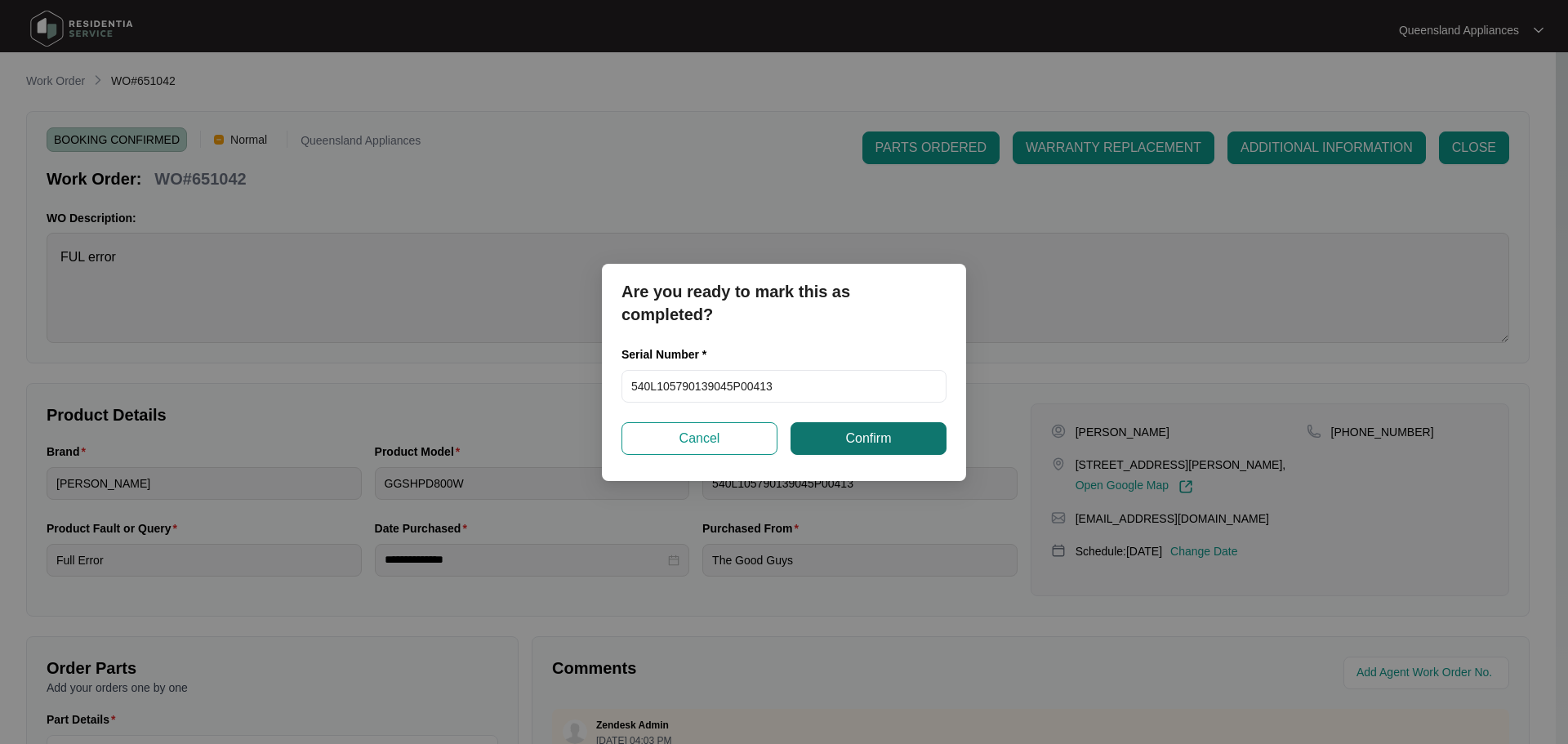
click at [828, 437] on button "Confirm" at bounding box center [869, 439] width 156 height 33
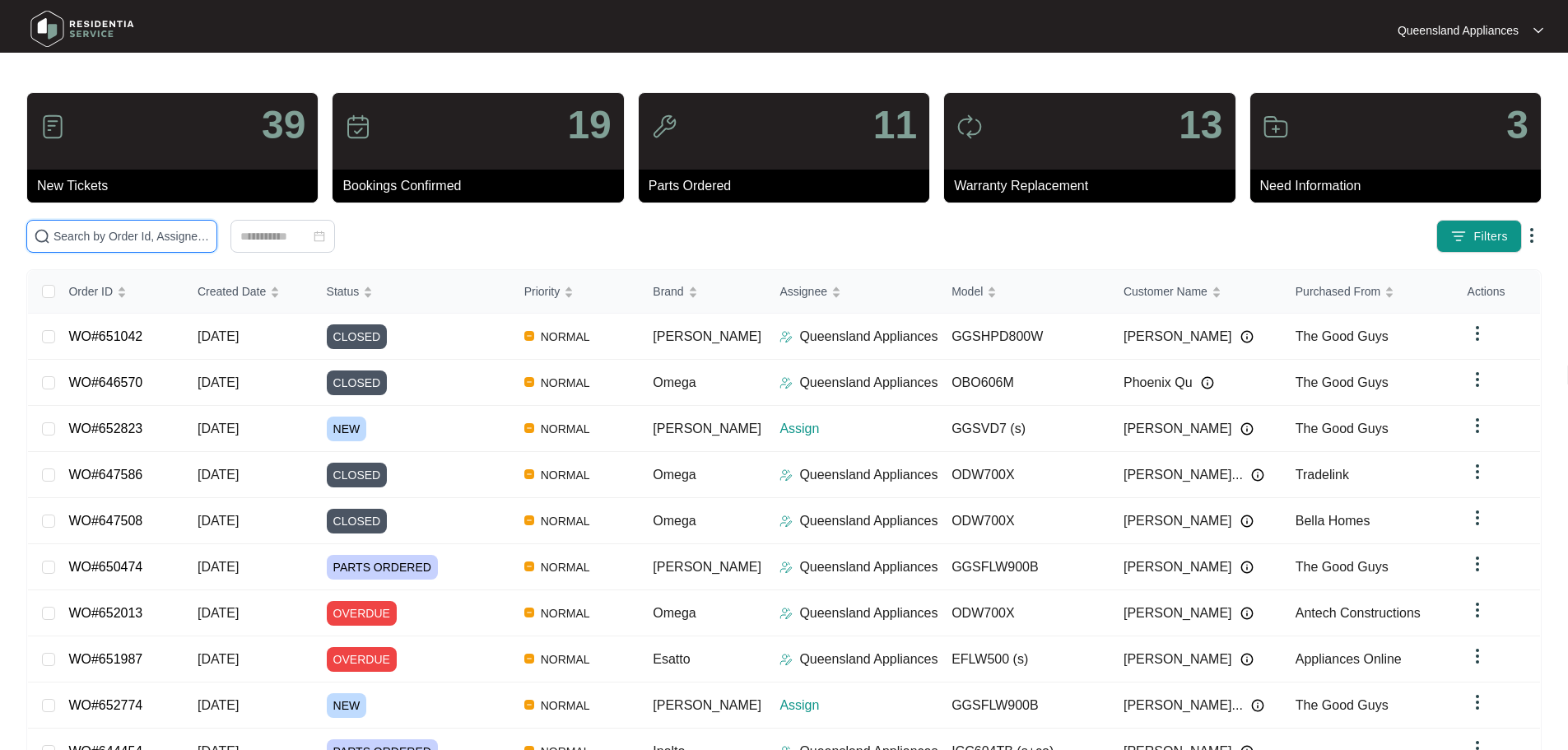
click at [210, 232] on input "text" at bounding box center [131, 236] width 156 height 19
paste input "650474"
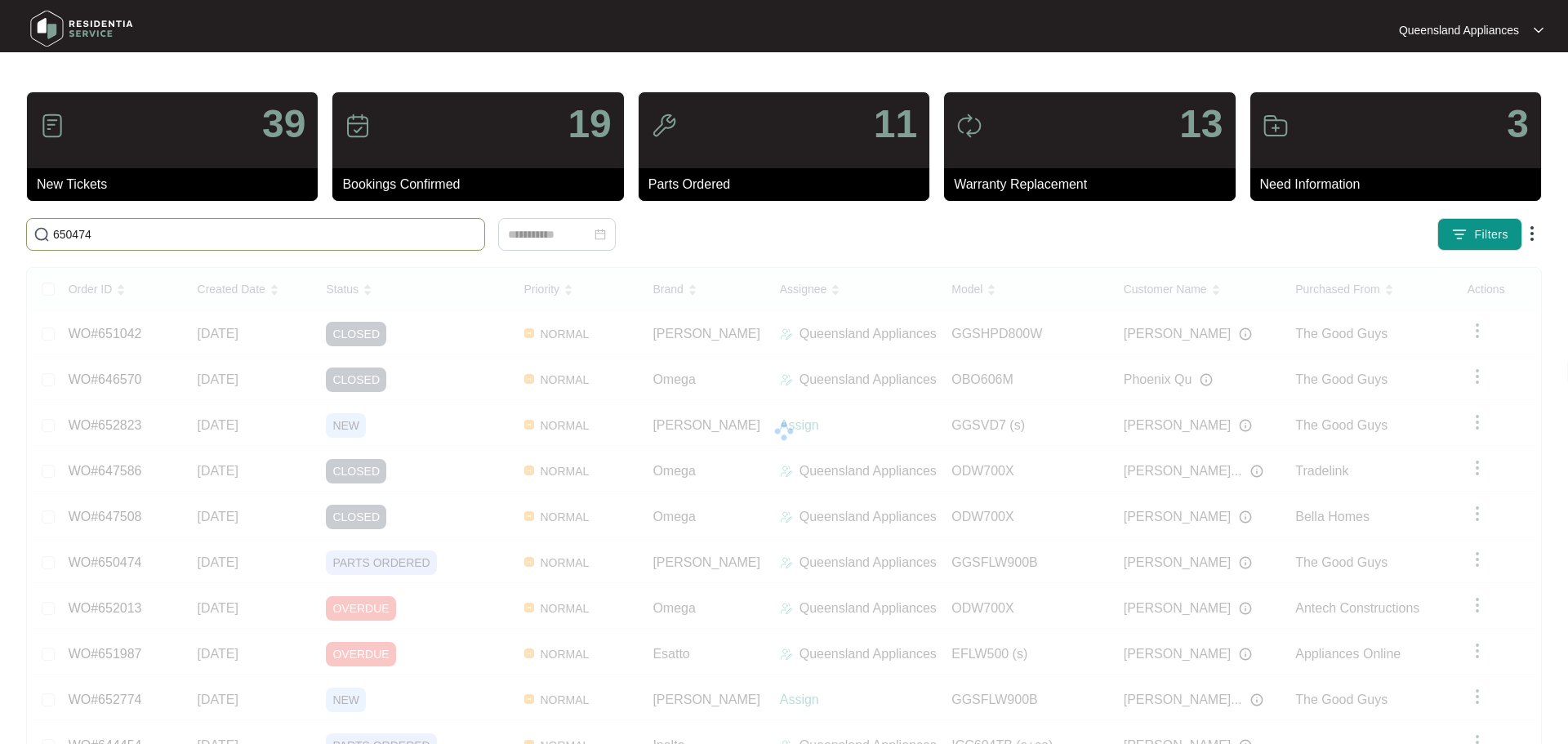
type input "650474"
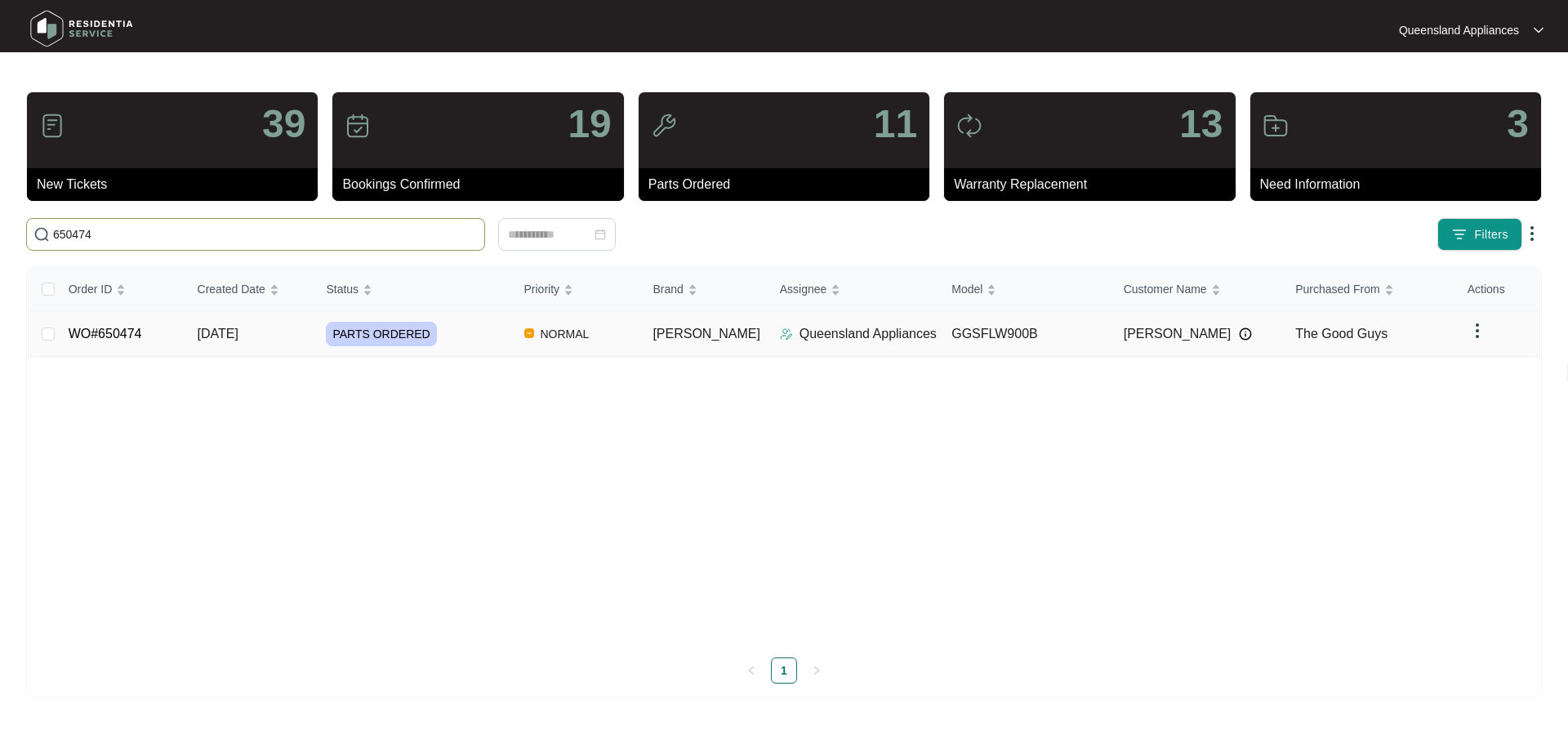
click at [827, 338] on p "Queensland Appliances" at bounding box center [868, 333] width 137 height 19
click at [1111, 336] on td "[PERSON_NAME]" at bounding box center [1197, 334] width 173 height 46
click at [131, 336] on link "WO#650474" at bounding box center [106, 333] width 73 height 14
